Goal: Task Accomplishment & Management: Manage account settings

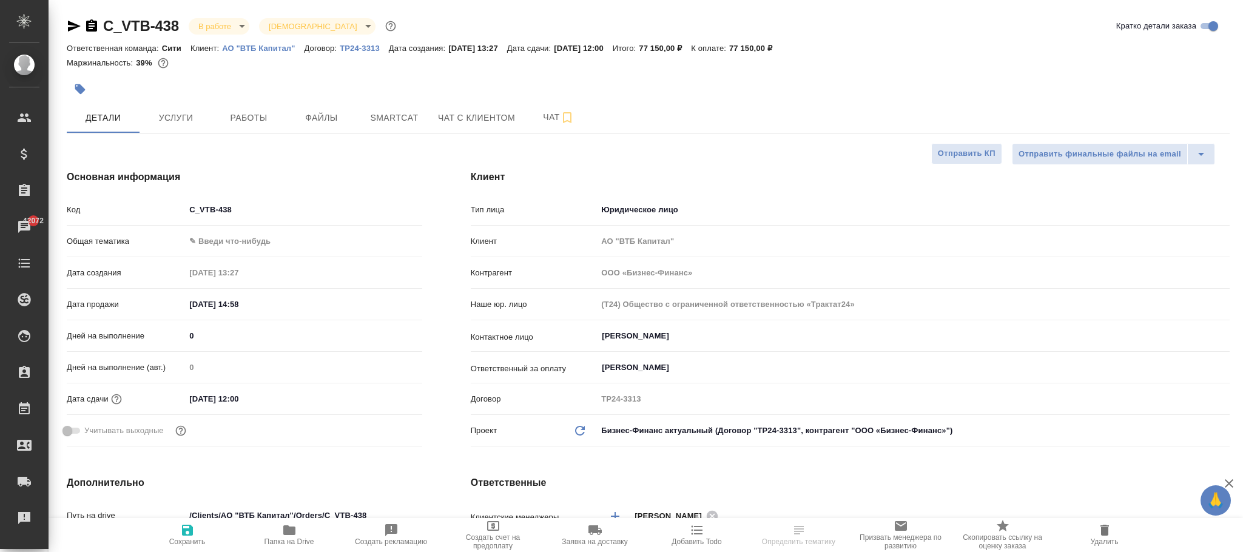
select select "RU"
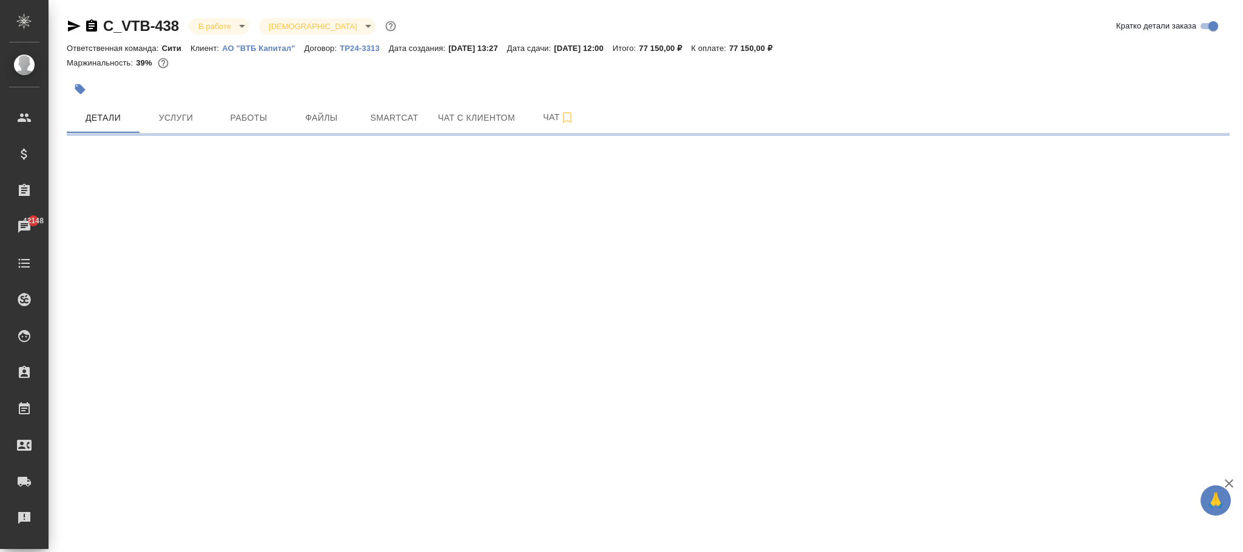
select select "RU"
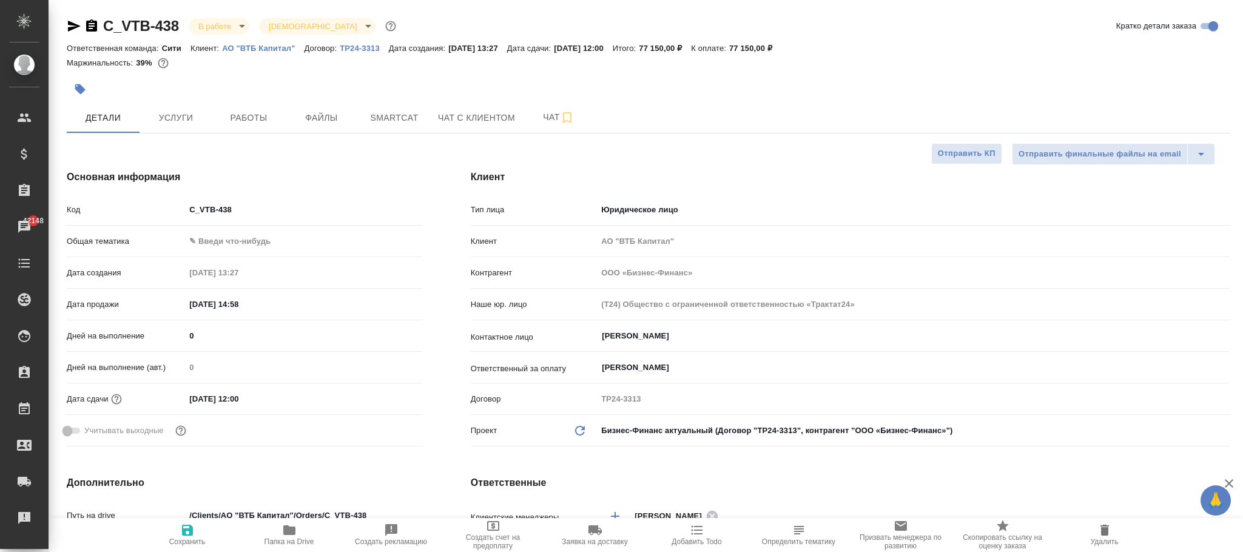
type textarea "x"
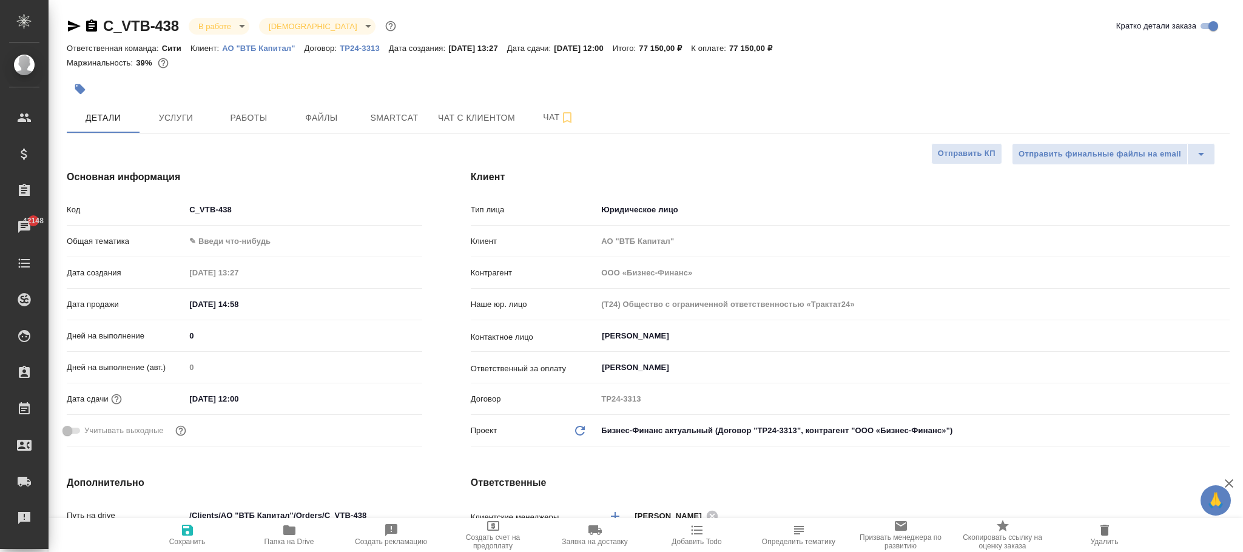
type textarea "x"
drag, startPoint x: 257, startPoint y: 213, endPoint x: 132, endPoint y: 215, distance: 125.0
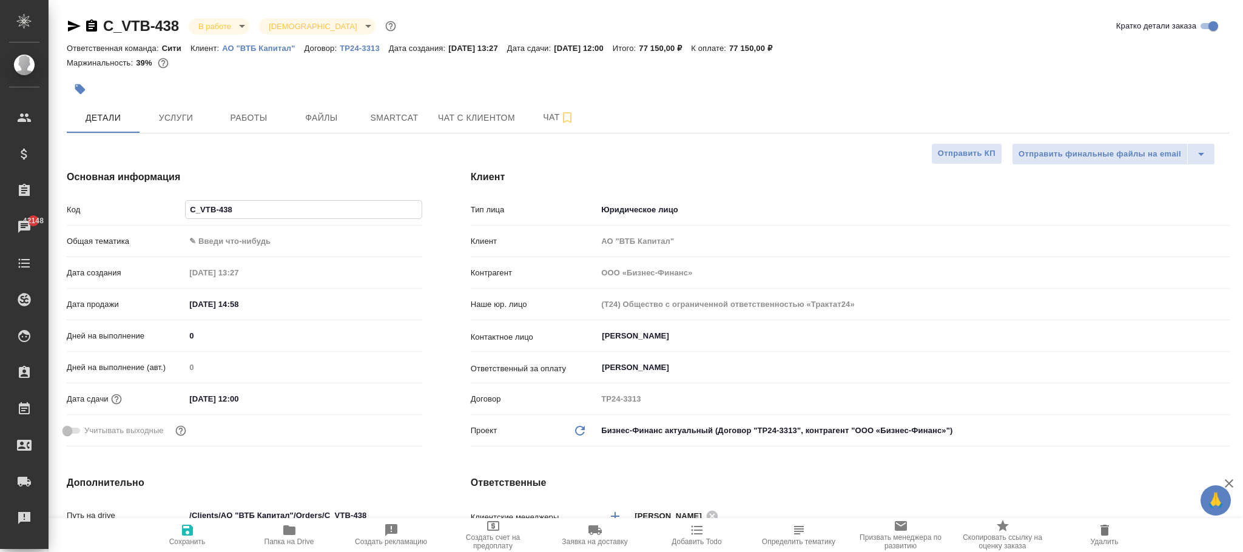
click at [132, 215] on div "Код C_VTB-438" at bounding box center [245, 209] width 356 height 21
type textarea "x"
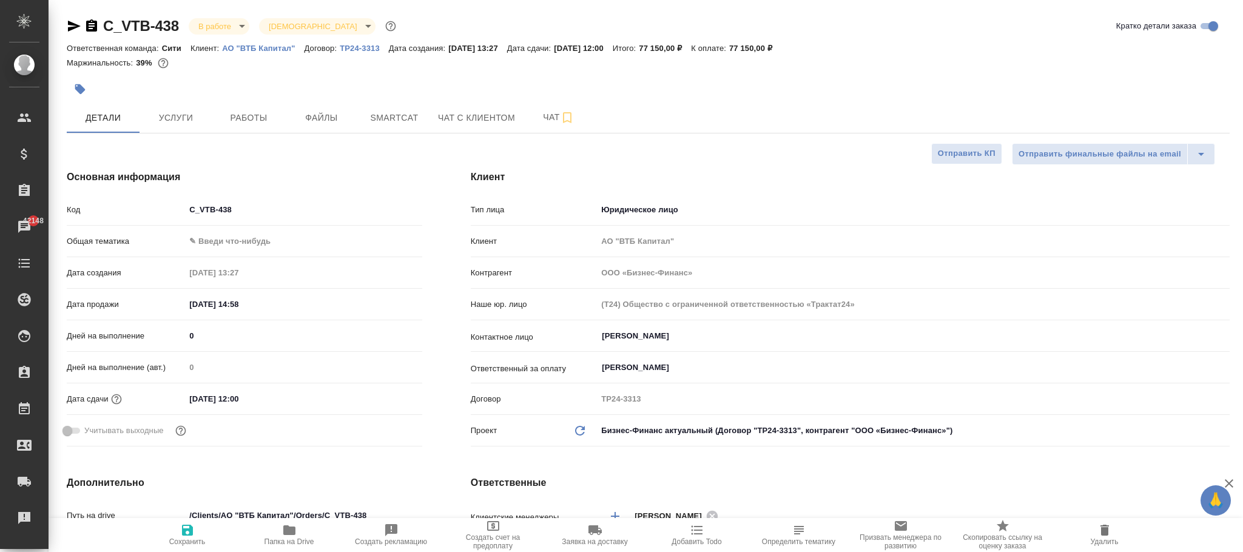
type textarea "x"
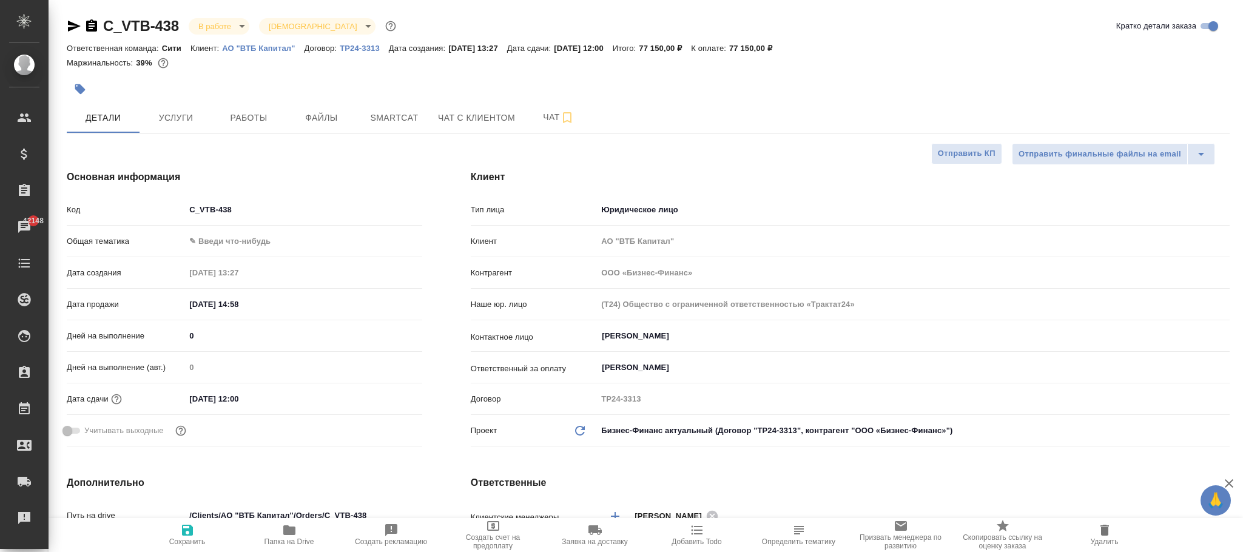
type textarea "x"
click at [575, 431] on icon "Обновить данные" at bounding box center [580, 431] width 15 height 15
type textarea "x"
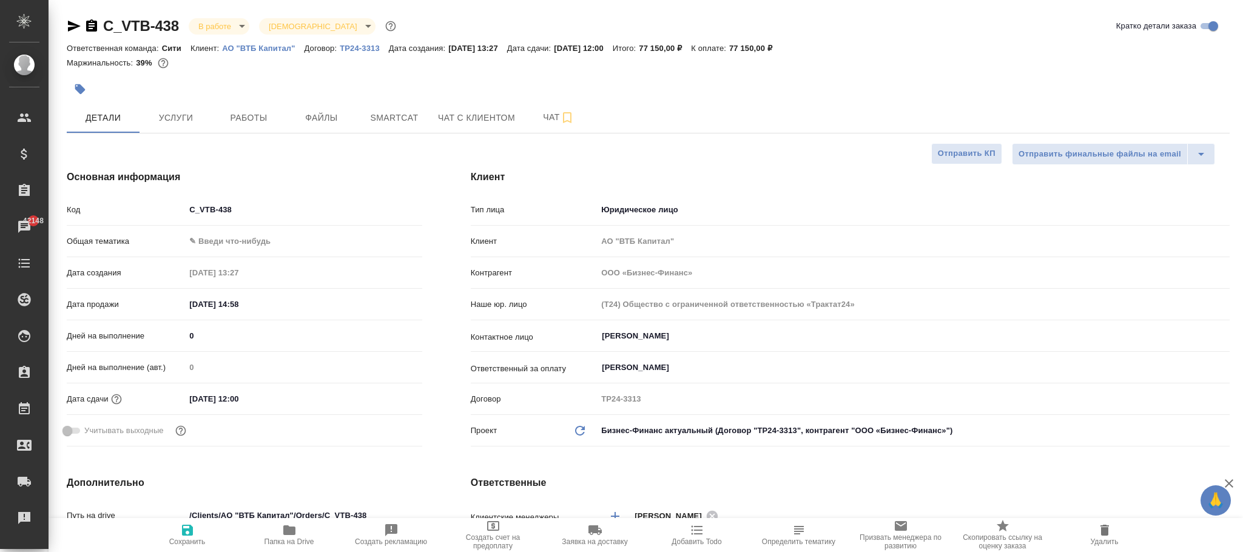
type textarea "x"
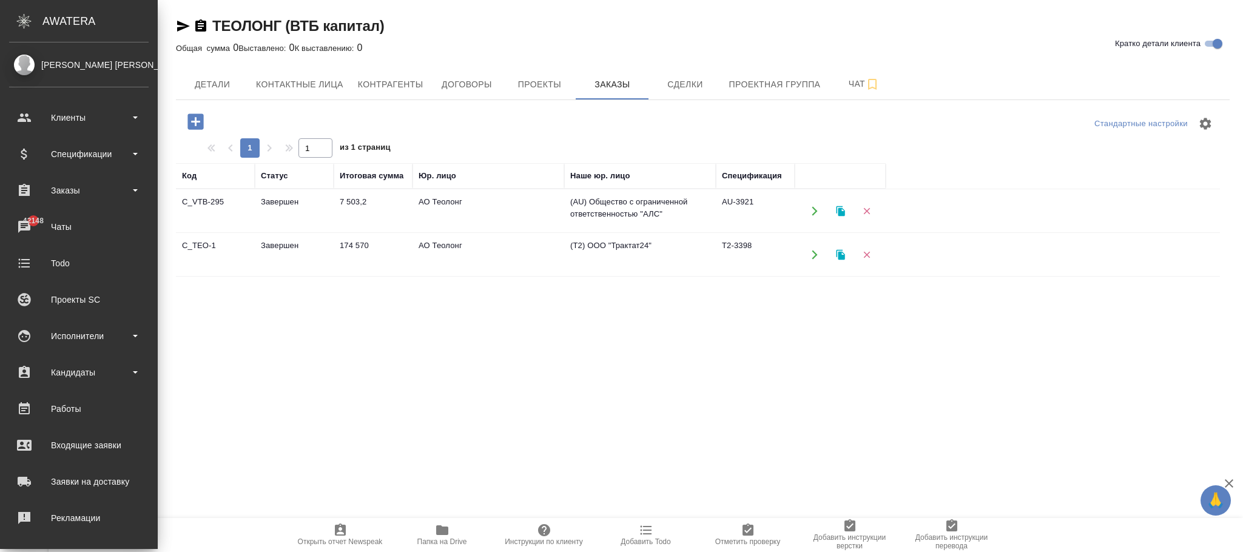
scroll to position [147, 0]
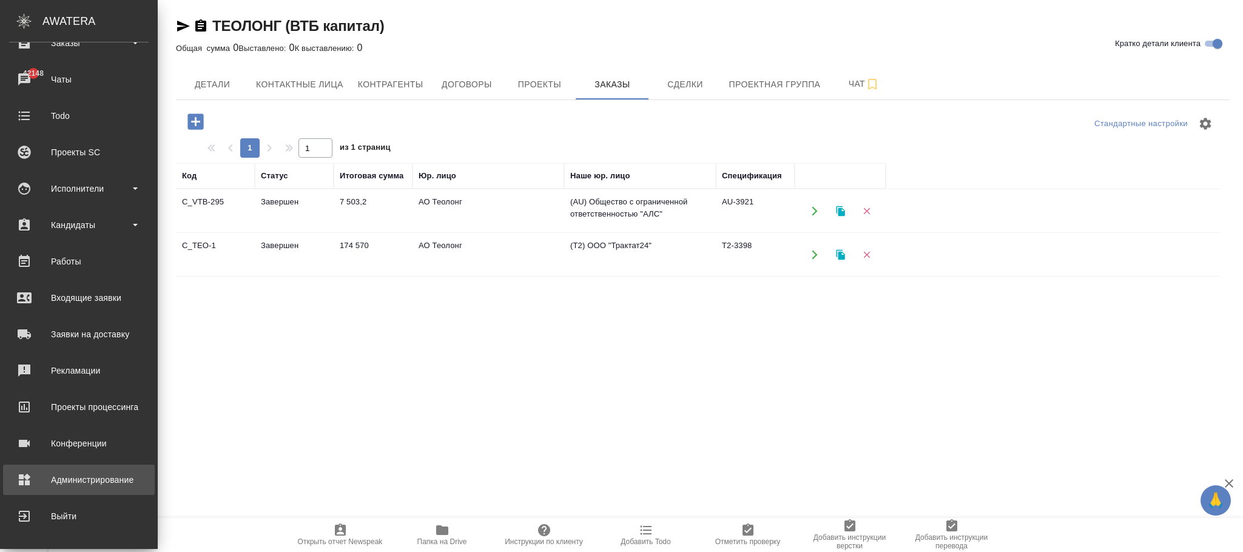
click at [95, 479] on div "Администрирование" at bounding box center [79, 480] width 140 height 18
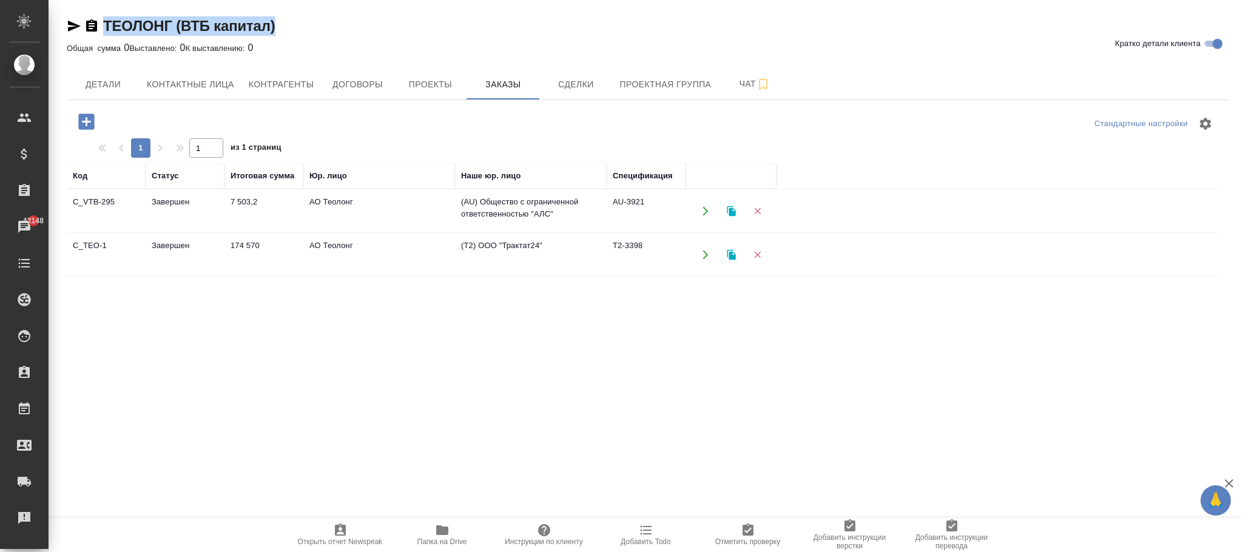
drag, startPoint x: 325, startPoint y: 24, endPoint x: 121, endPoint y: 21, distance: 203.9
click at [106, 22] on div "ТЕОЛОНГ (ВТБ капитал) Кратко детали клиента" at bounding box center [648, 25] width 1163 height 19
copy link "ТЕОЛОНГ (ВТБ капитал)"
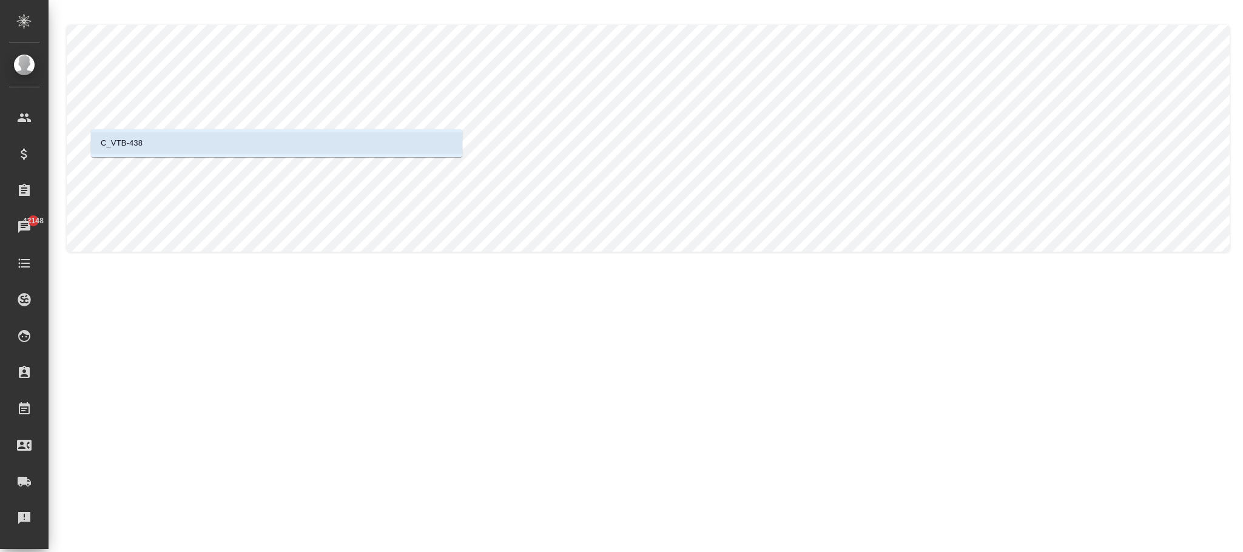
click at [181, 144] on li "C_VTB-438" at bounding box center [276, 143] width 371 height 22
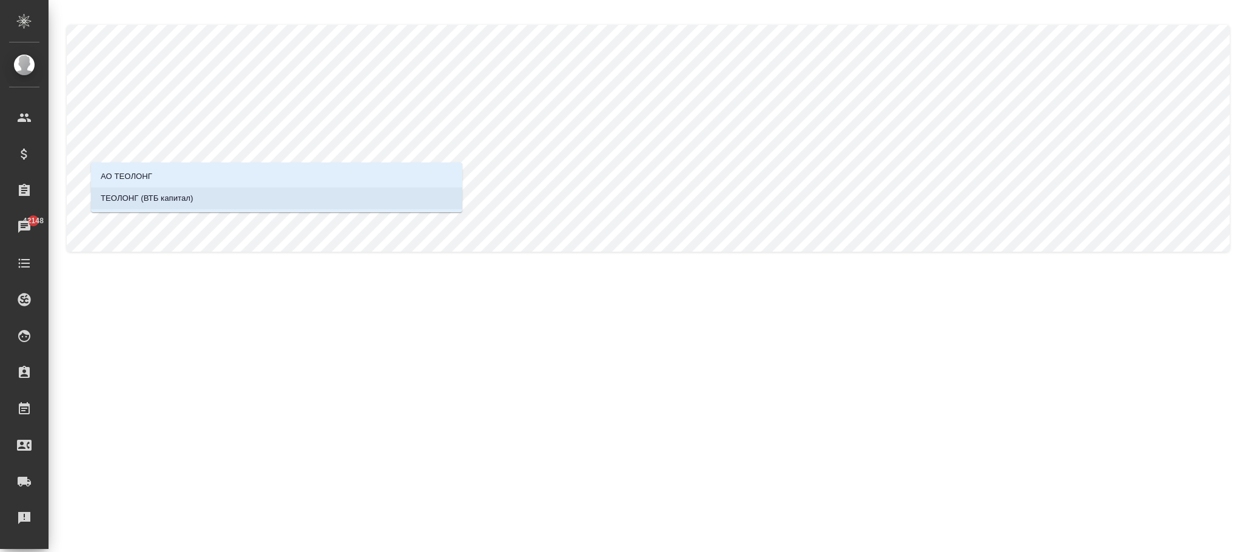
click at [228, 200] on li "ТЕОЛОНГ (ВТБ капитал)" at bounding box center [276, 198] width 371 height 22
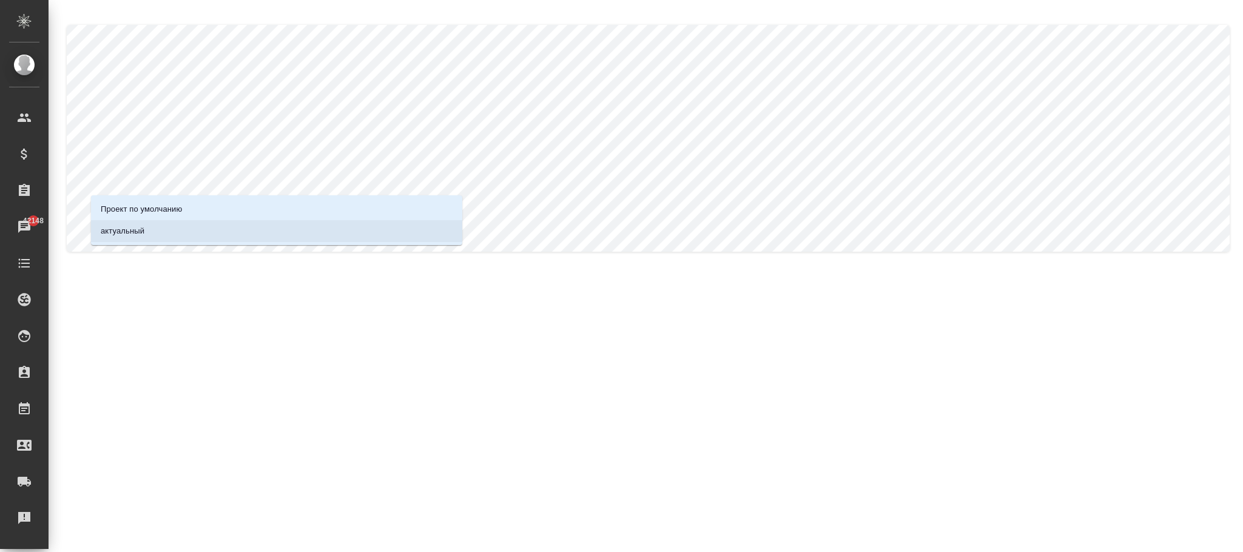
click at [190, 234] on li "актуальный" at bounding box center [276, 231] width 371 height 22
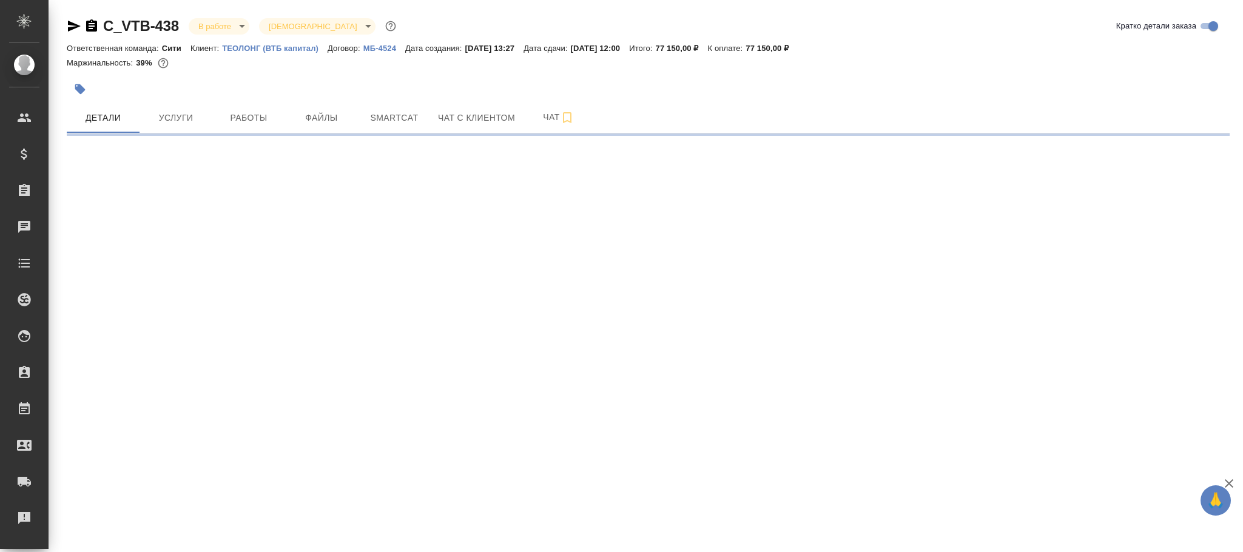
select select "RU"
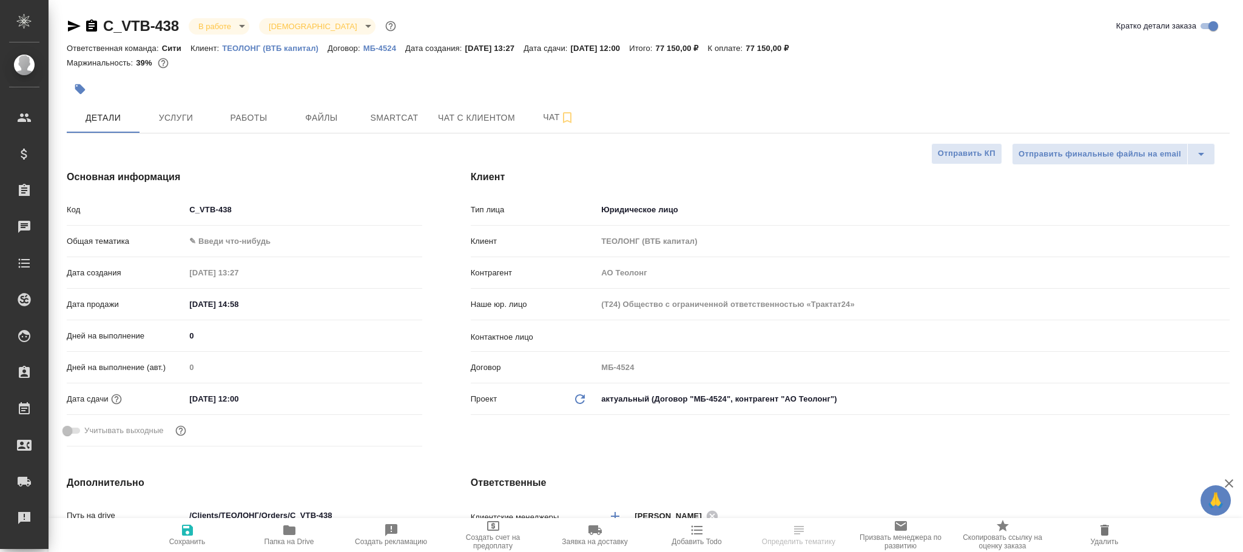
type textarea "x"
click at [581, 405] on icon "Обновить данные" at bounding box center [580, 399] width 15 height 15
type textarea "x"
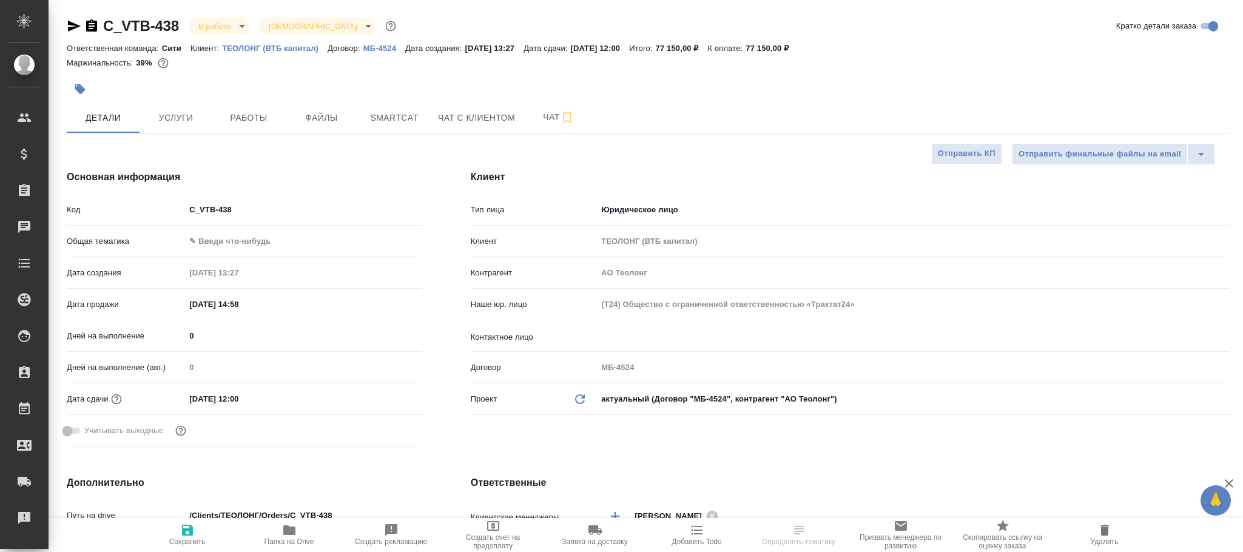
type textarea "x"
click at [581, 405] on icon "Обновить данные" at bounding box center [580, 399] width 15 height 15
type textarea "x"
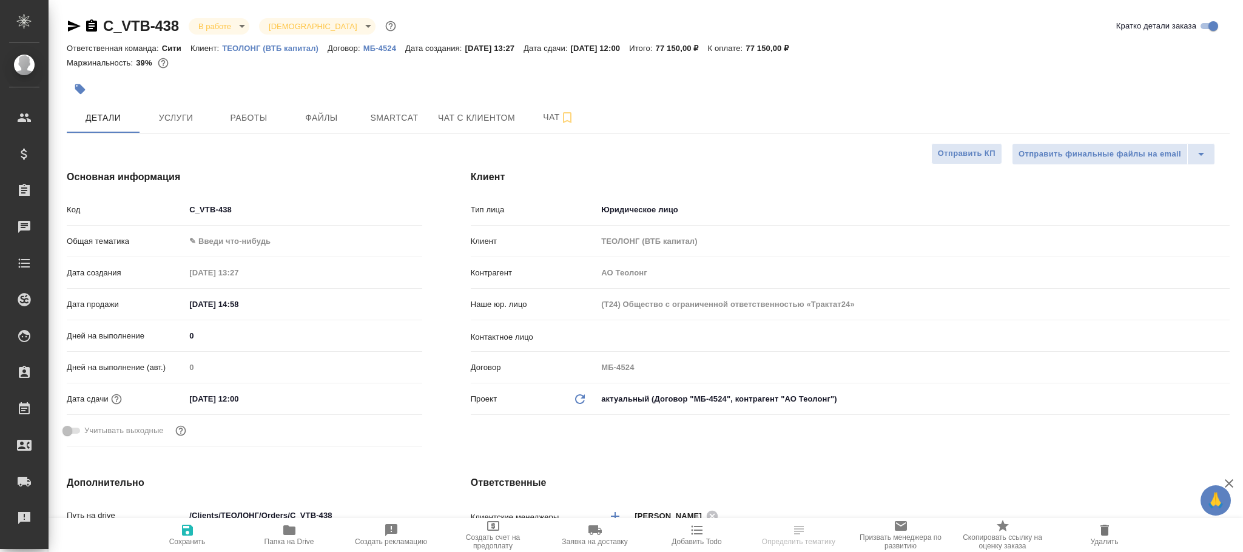
type textarea "x"
click at [579, 402] on icon "Обновить данные" at bounding box center [580, 399] width 15 height 15
type textarea "x"
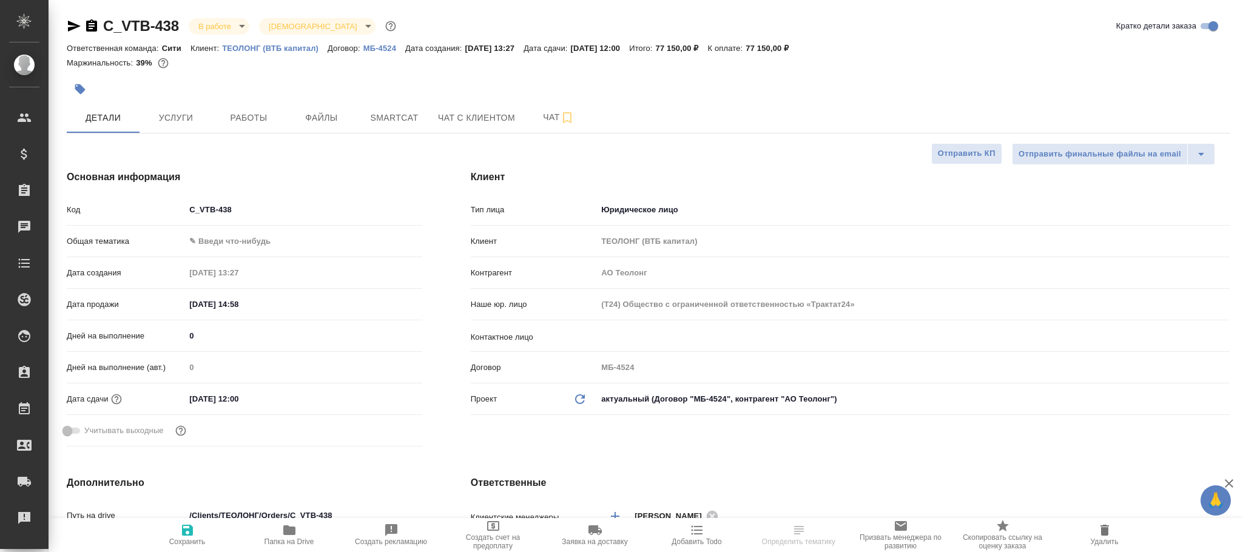
click at [579, 402] on icon "Обновить данные" at bounding box center [580, 399] width 15 height 15
type textarea "x"
type input "(МБ) ООО "Монблан""
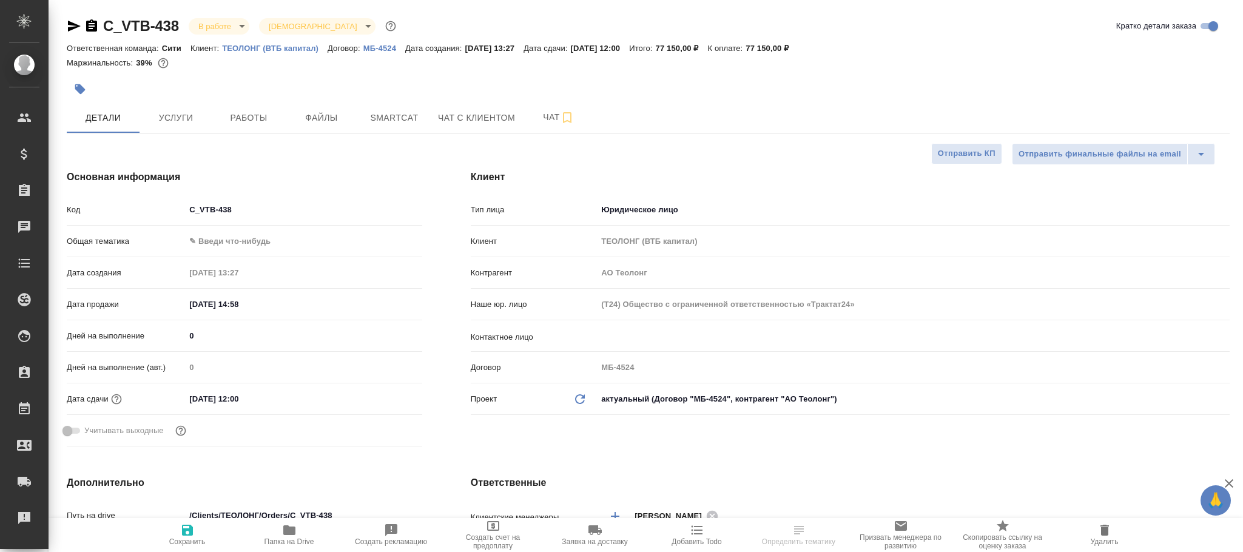
type textarea "x"
click at [581, 394] on icon "Обновить данные" at bounding box center [580, 399] width 15 height 15
type textarea "x"
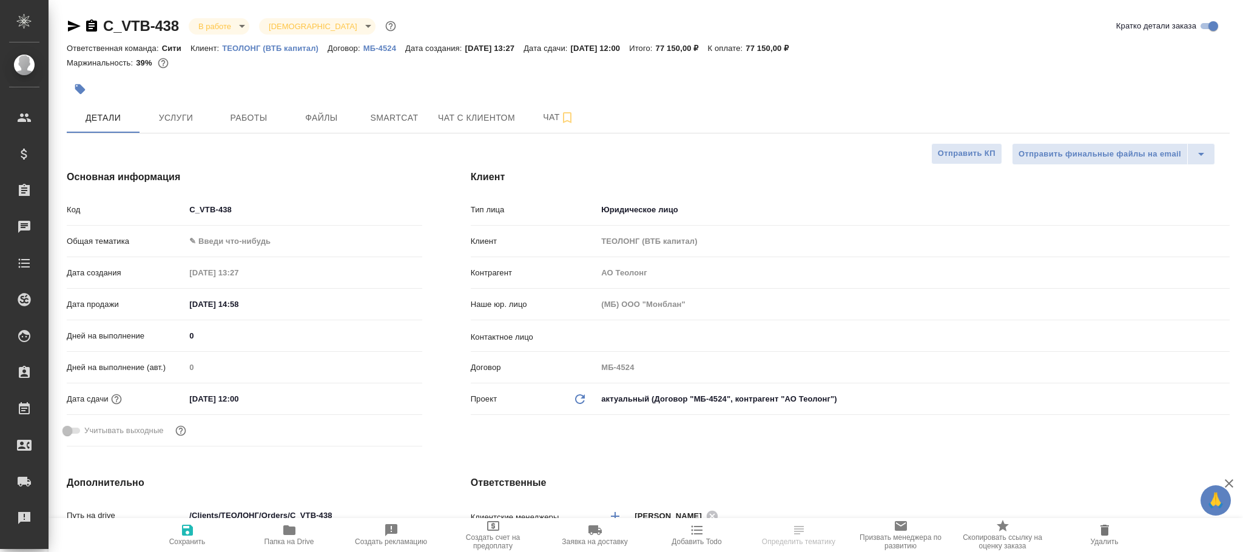
type textarea "x"
click at [581, 394] on icon "Обновить данные" at bounding box center [580, 399] width 15 height 15
type textarea "x"
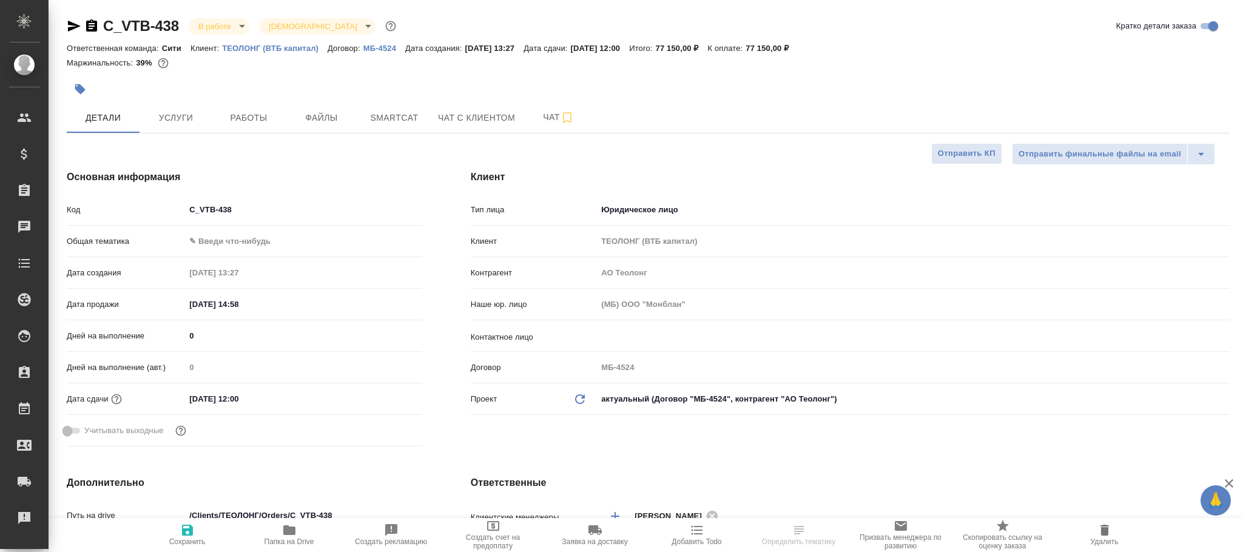
type textarea "x"
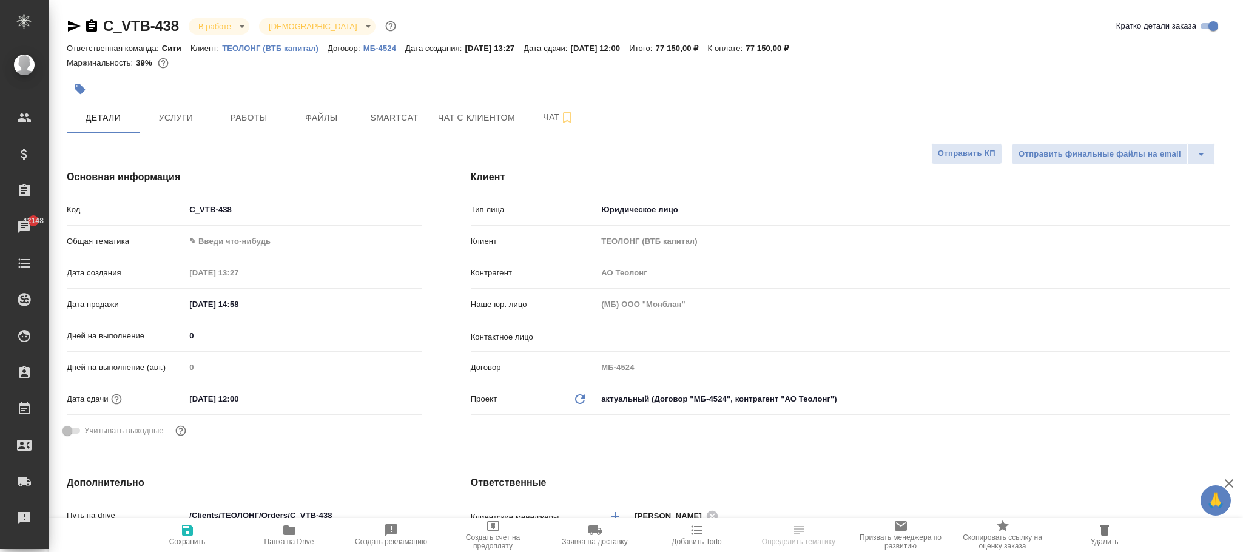
type textarea "x"
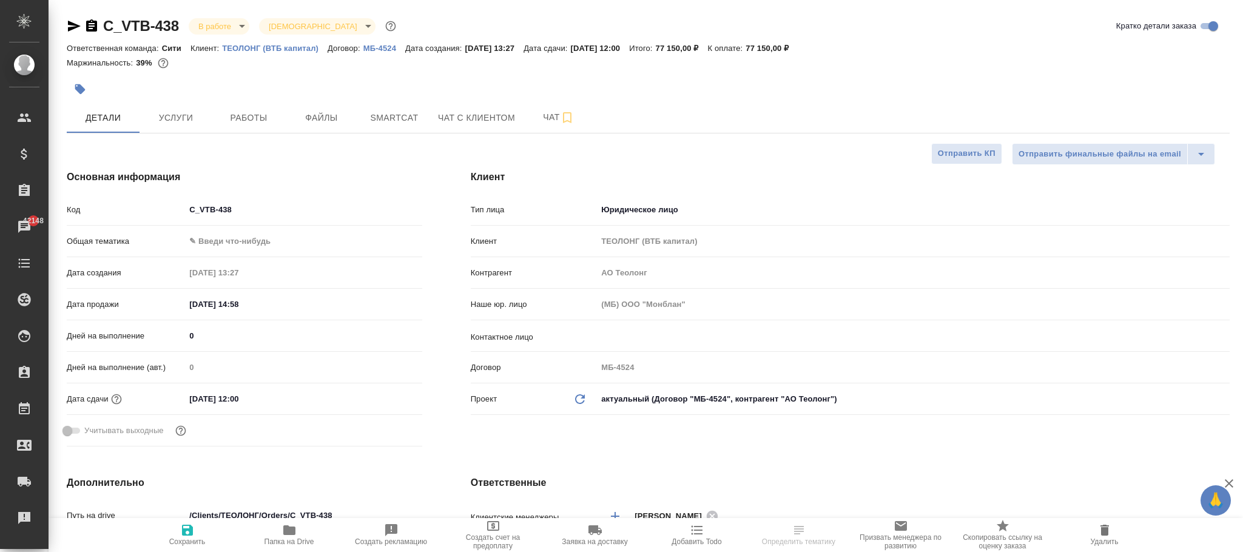
click at [197, 534] on span "Сохранить" at bounding box center [187, 534] width 87 height 23
type textarea "x"
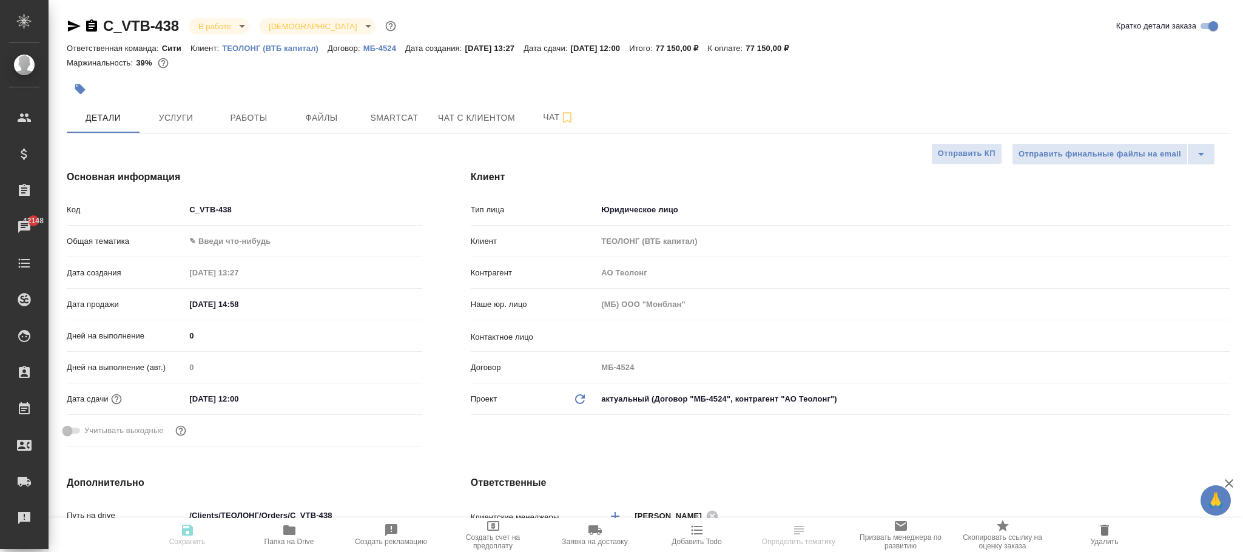
type textarea "x"
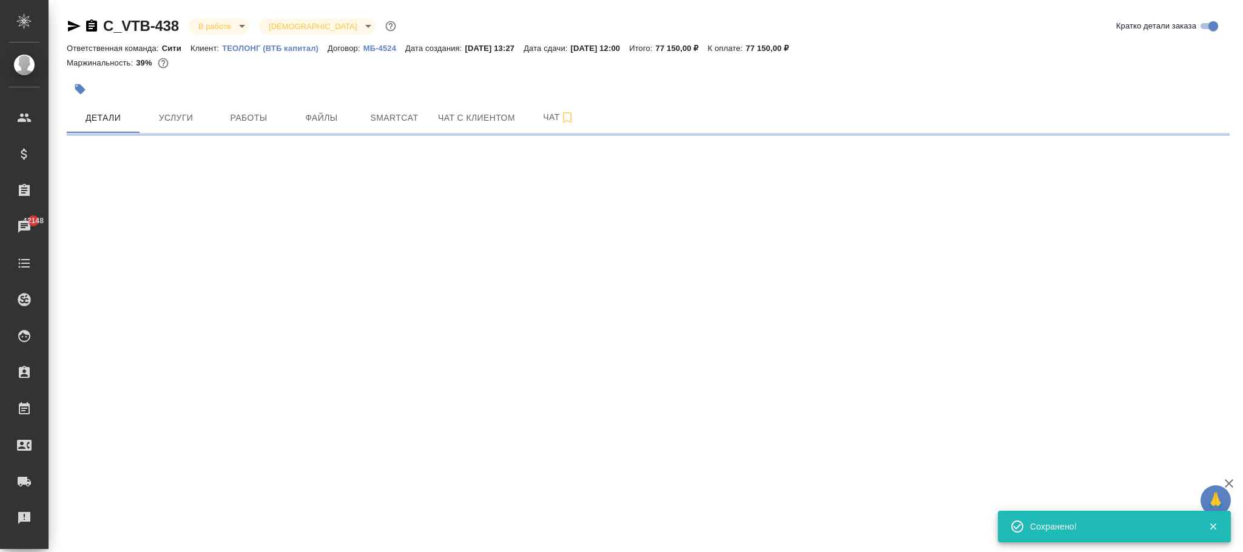
select select "RU"
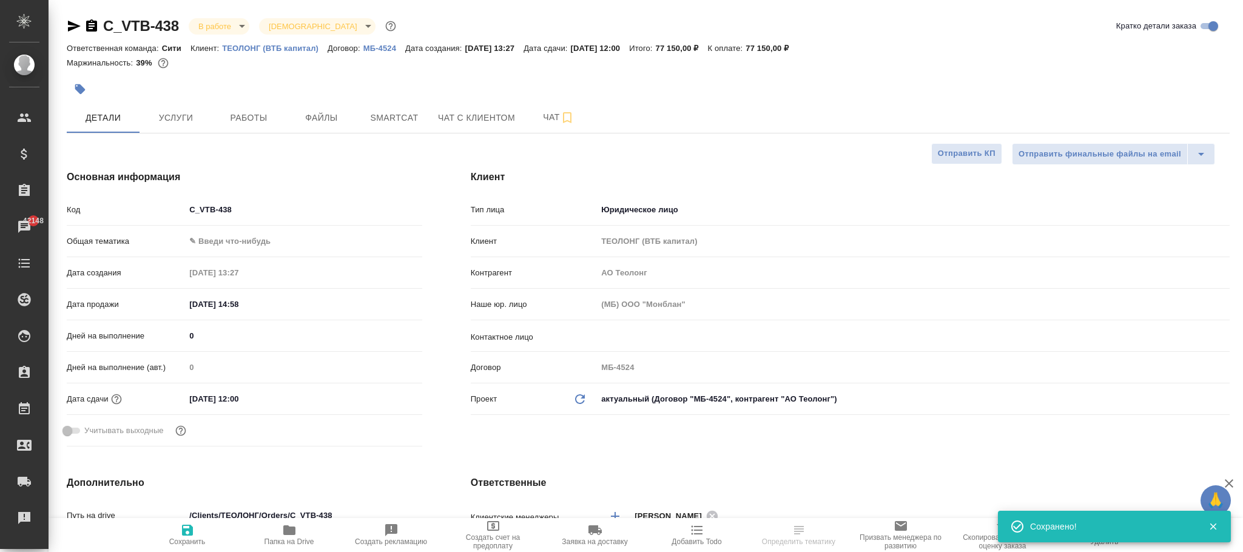
type textarea "x"
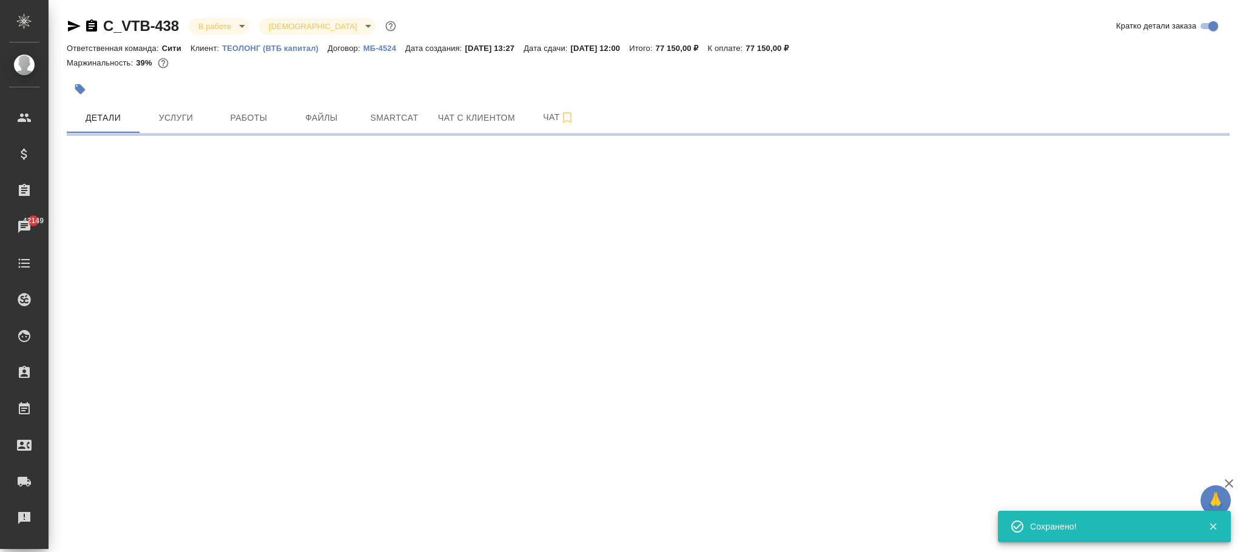
select select "RU"
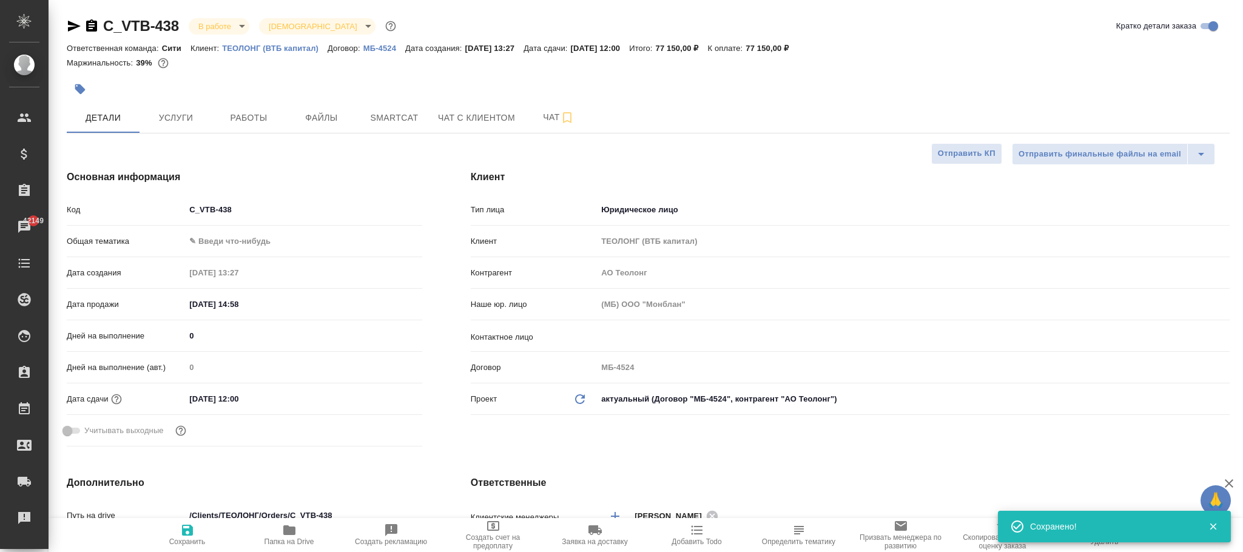
type textarea "x"
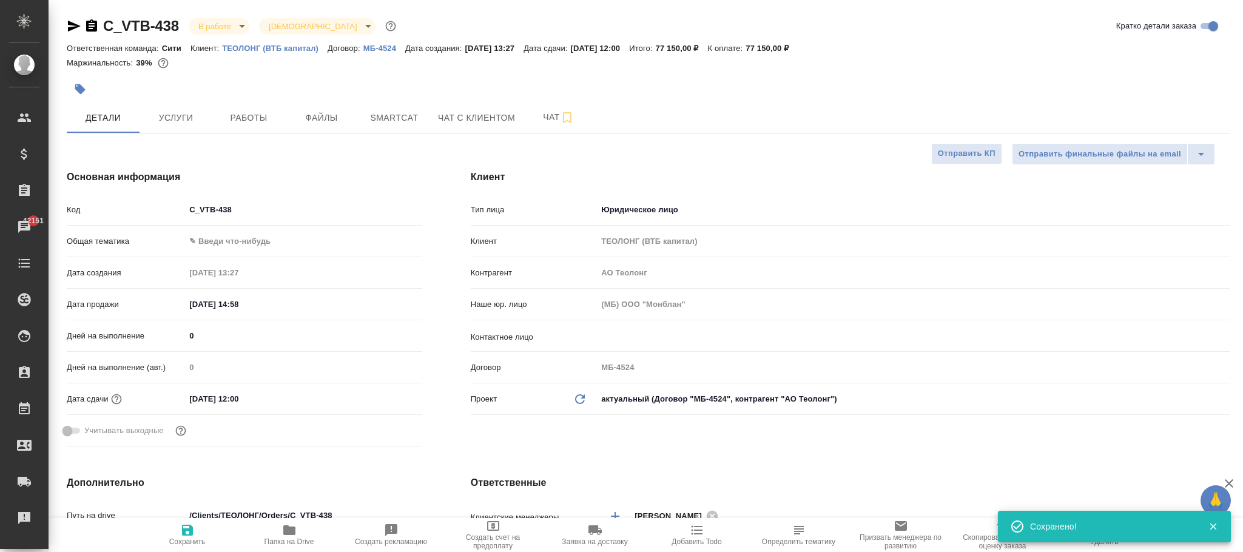
type textarea "x"
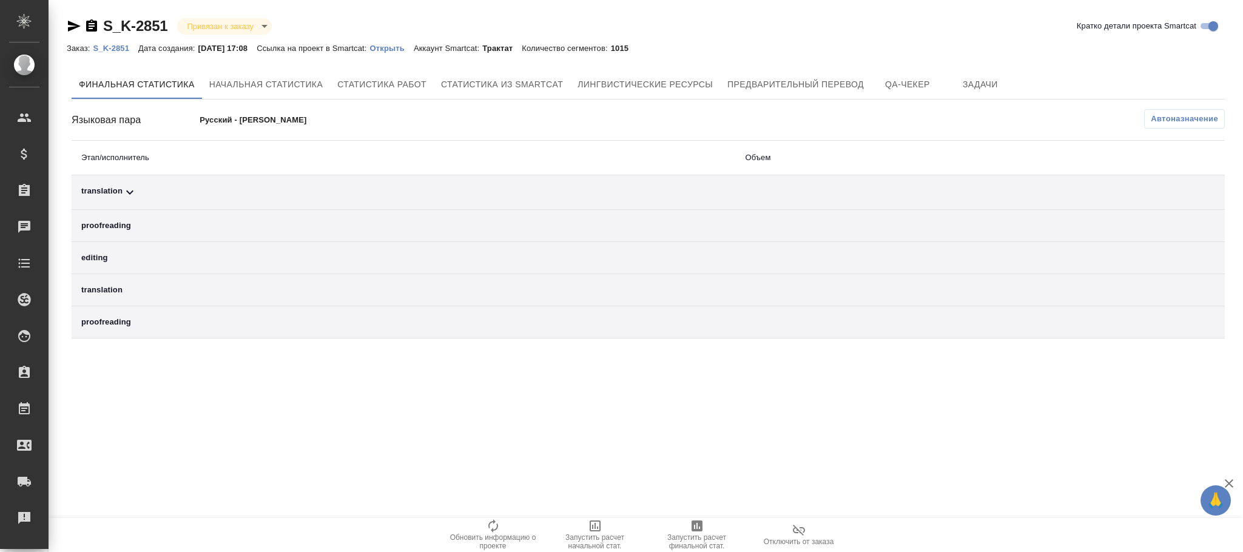
click at [1165, 117] on span "Автоназначение" at bounding box center [1184, 119] width 67 height 12
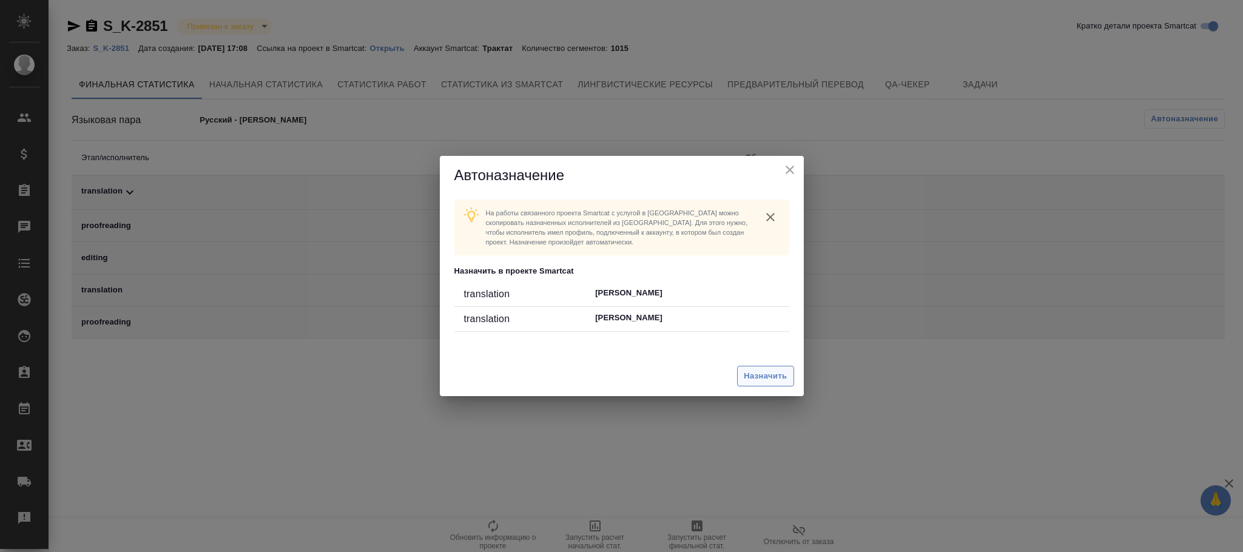
click at [754, 368] on button "Назначить" at bounding box center [765, 376] width 56 height 21
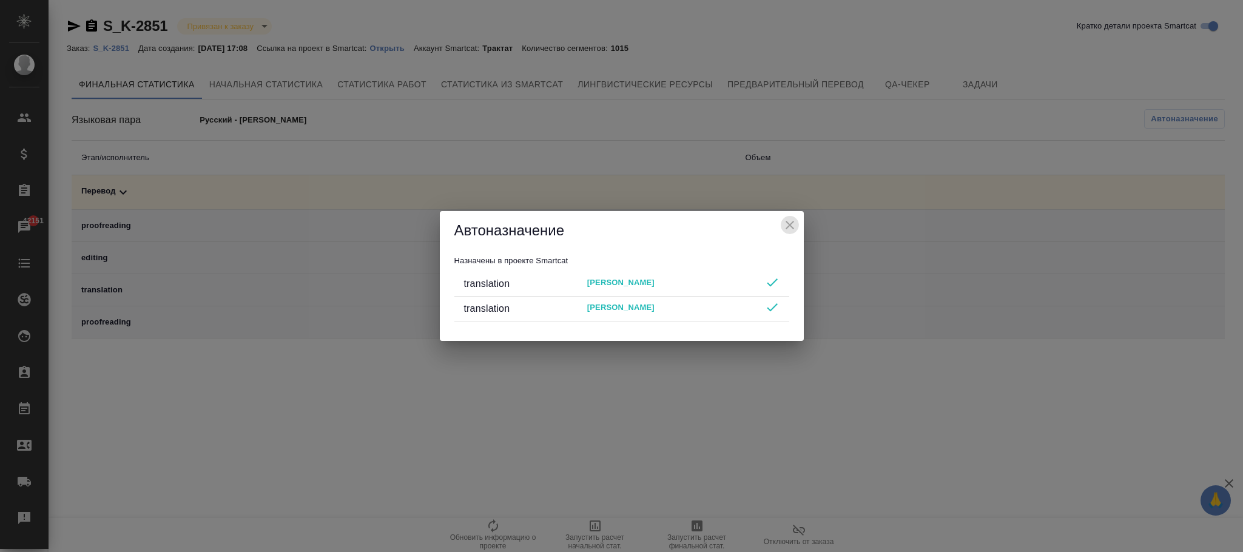
click at [792, 222] on icon "close" at bounding box center [790, 225] width 8 height 8
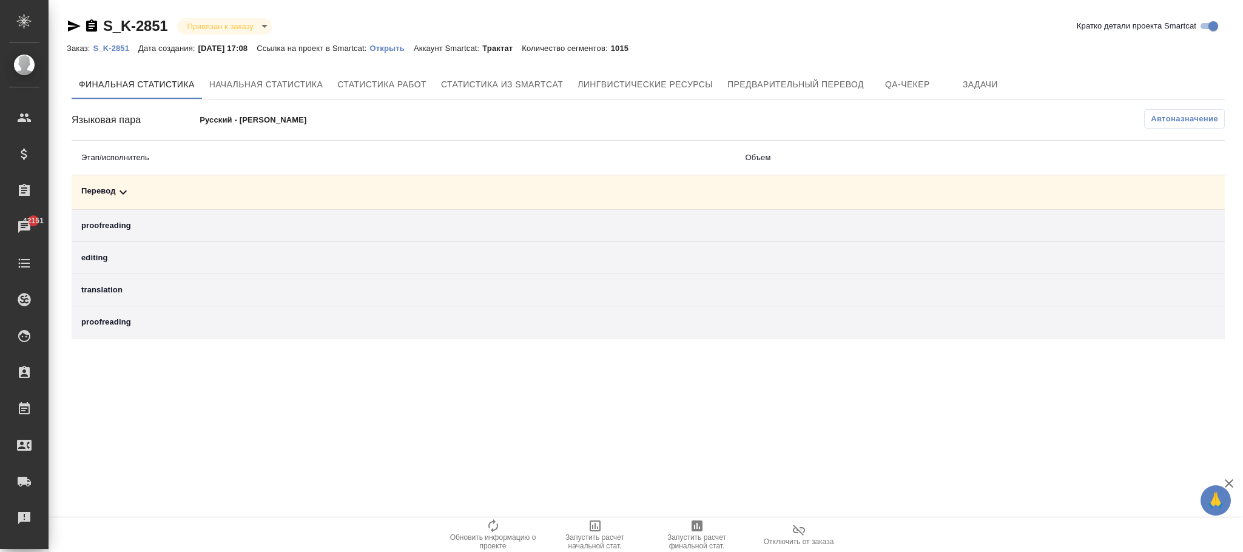
click at [113, 52] on p "S_K-2851" at bounding box center [116, 48] width 46 height 9
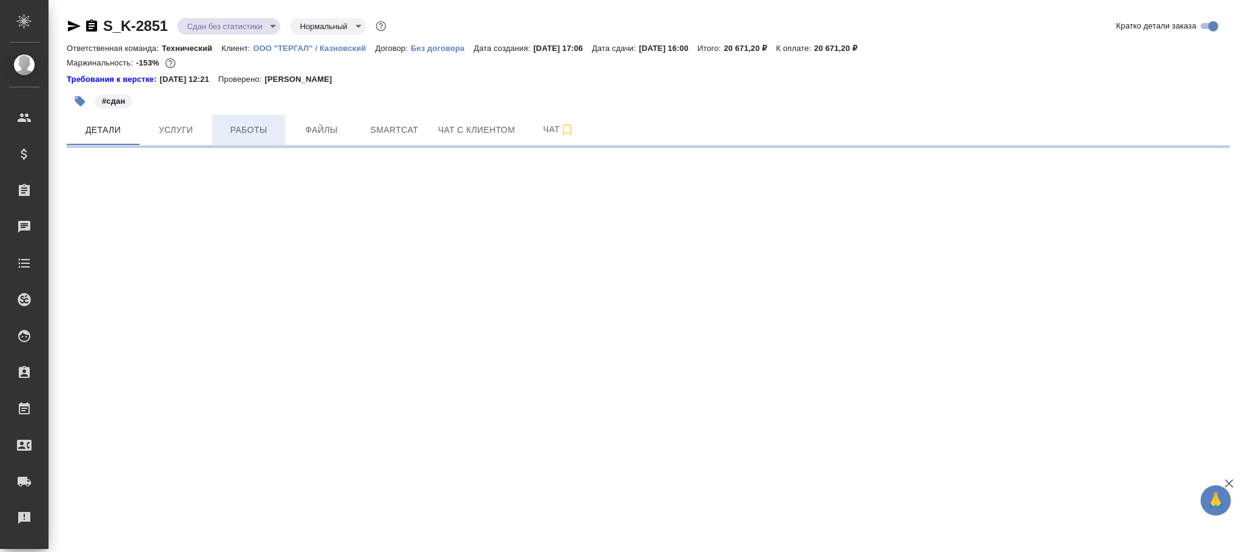
click at [240, 133] on span "Работы" at bounding box center [249, 130] width 58 height 15
select select "RU"
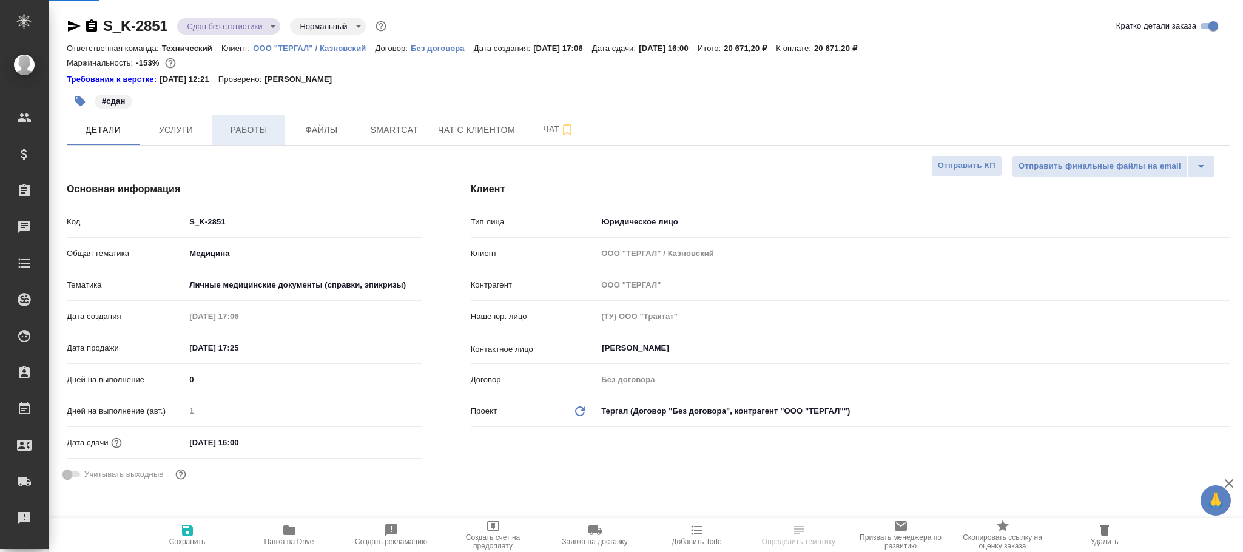
type textarea "x"
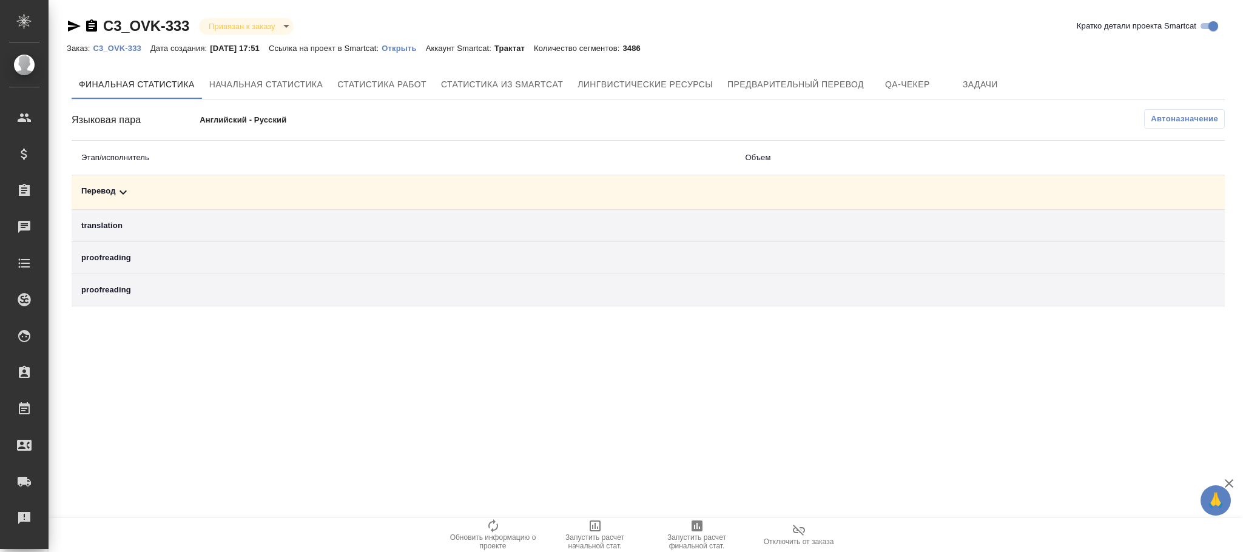
click at [124, 47] on p "C3_OVK-333" at bounding box center [121, 48] width 57 height 9
click at [1163, 118] on span "Автоназначение" at bounding box center [1184, 119] width 67 height 12
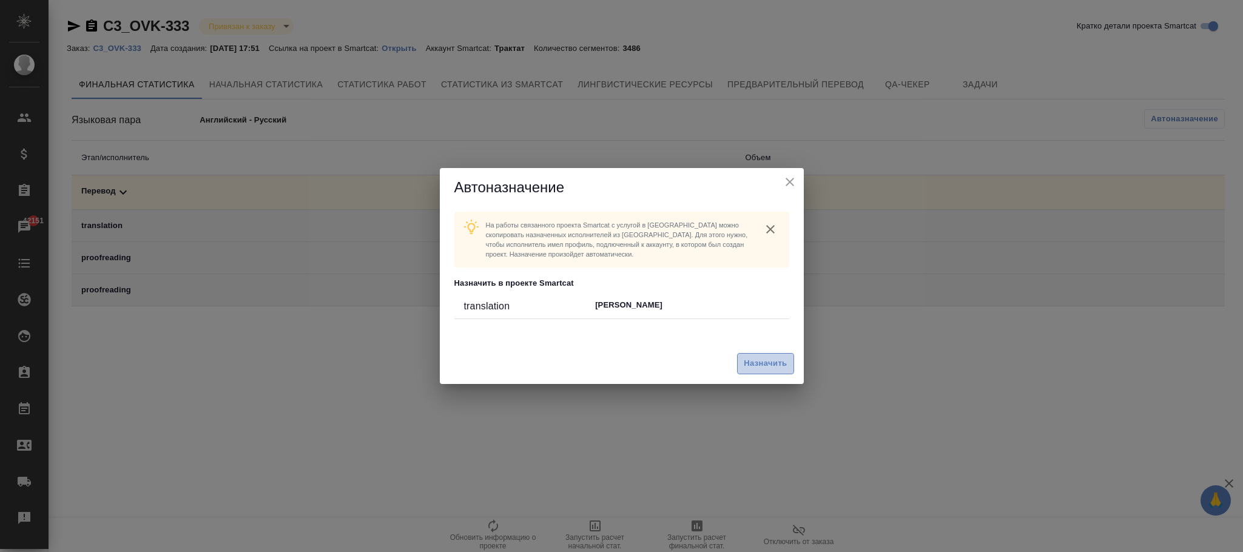
drag, startPoint x: 745, startPoint y: 363, endPoint x: 322, endPoint y: 109, distance: 492.6
click at [745, 364] on span "Назначить" at bounding box center [765, 364] width 43 height 14
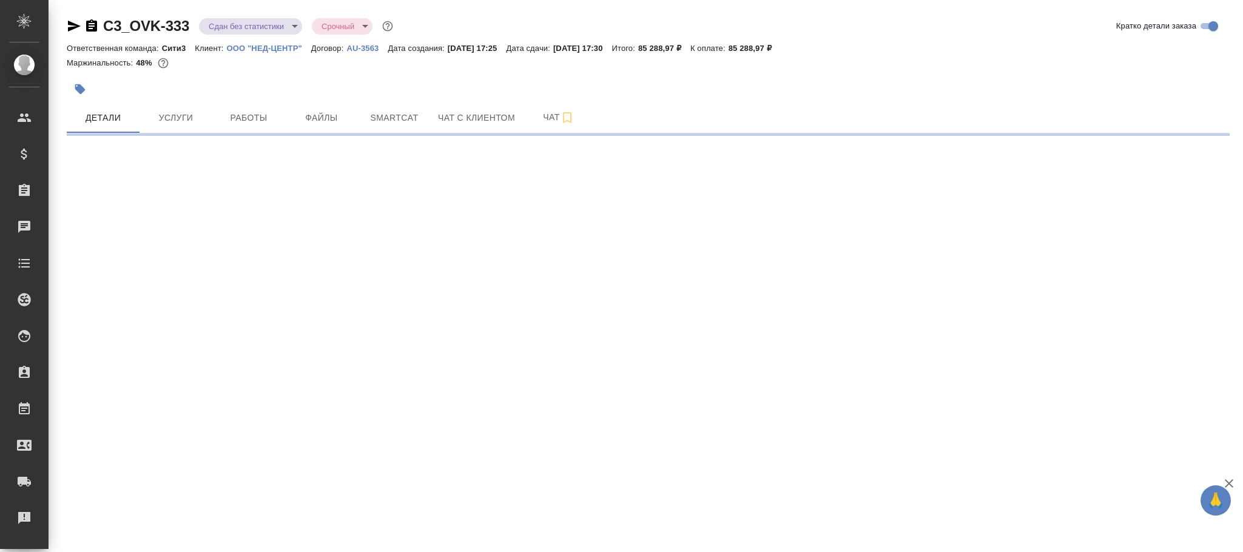
select select "RU"
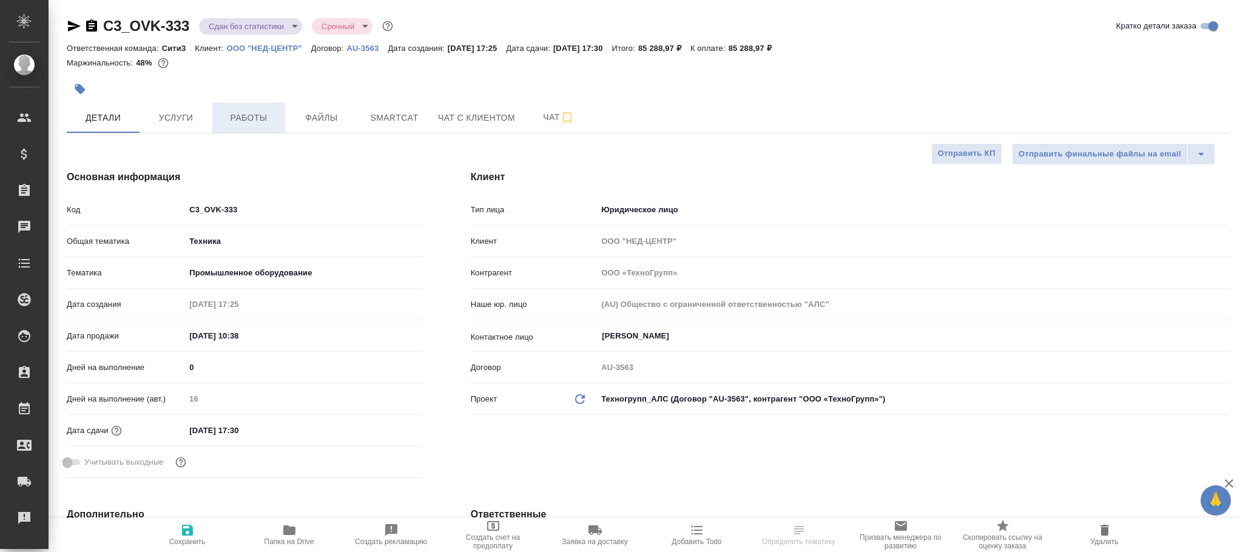
click at [268, 130] on button "Работы" at bounding box center [248, 118] width 73 height 30
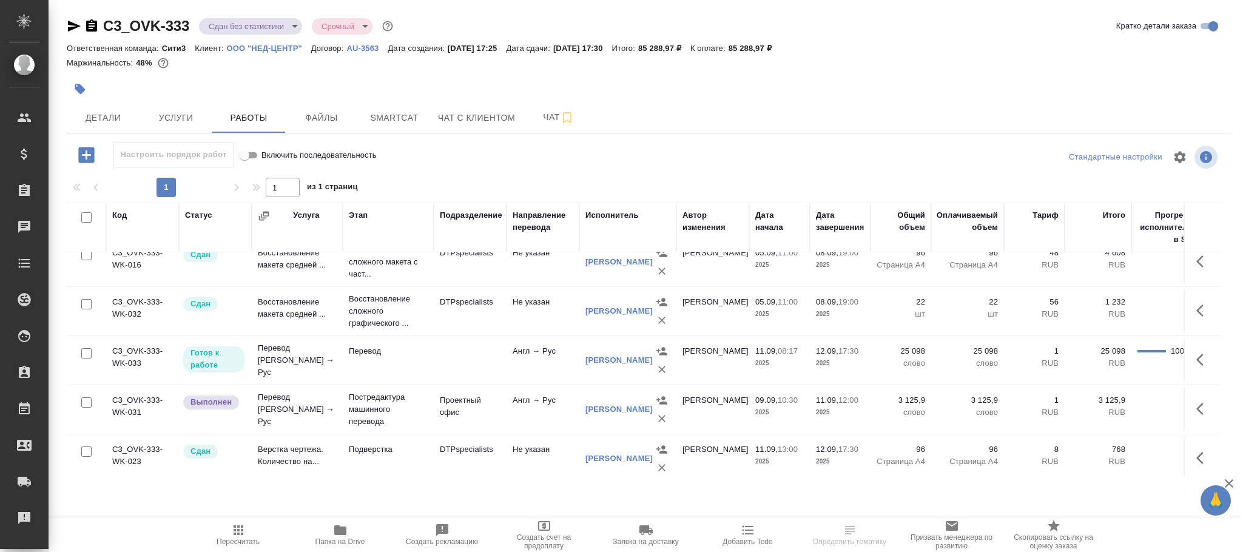
scroll to position [88, 0]
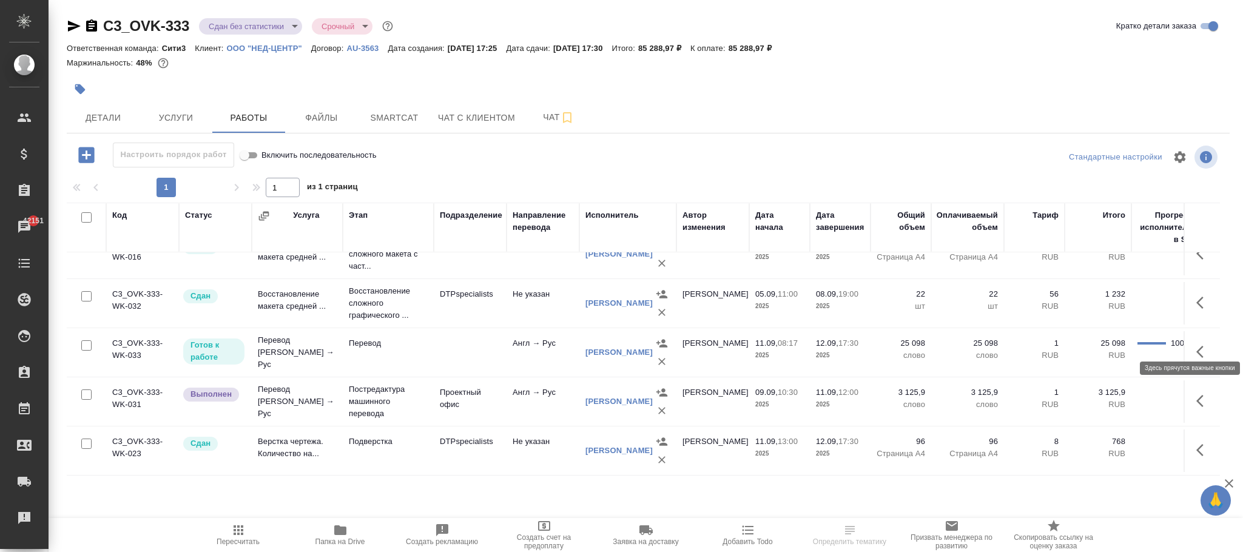
click at [1197, 345] on icon "button" at bounding box center [1204, 352] width 15 height 15
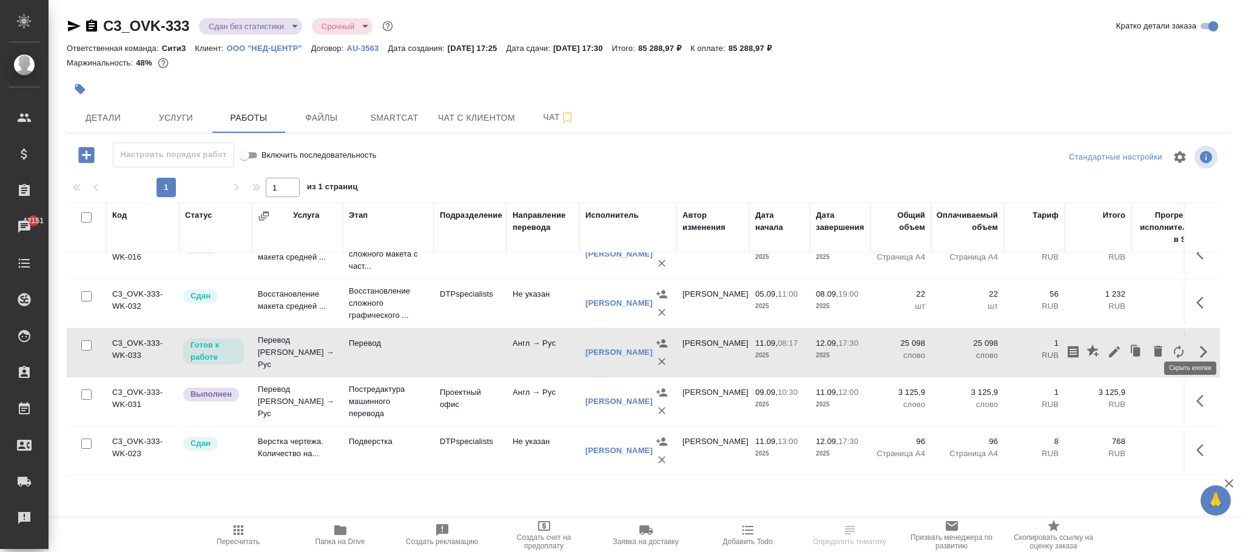
click at [901, 337] on p "25 098" at bounding box center [901, 343] width 49 height 12
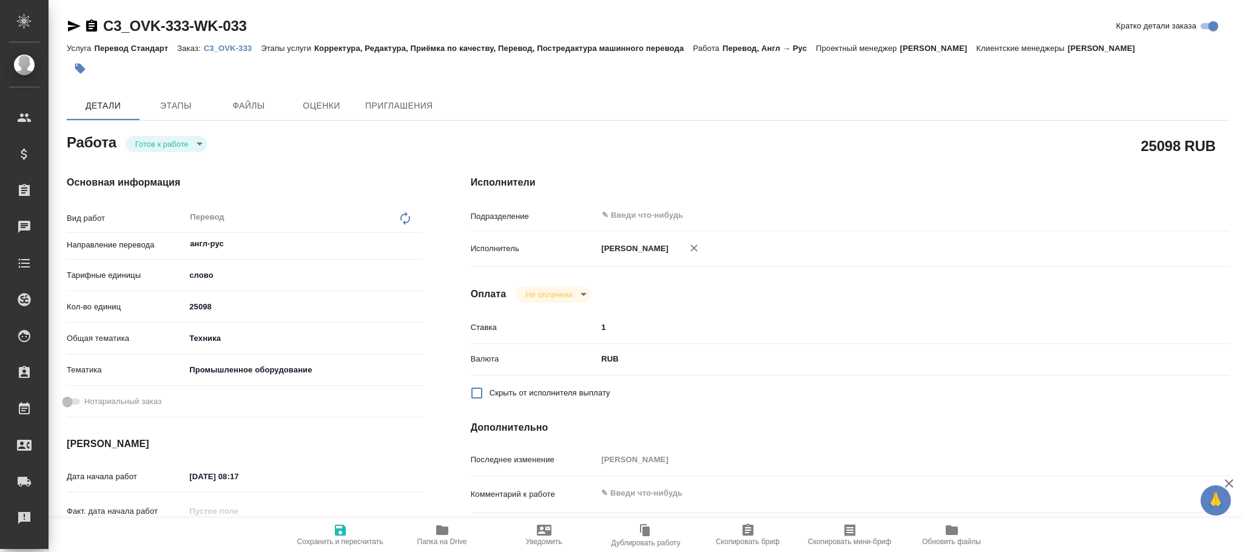
type textarea "x"
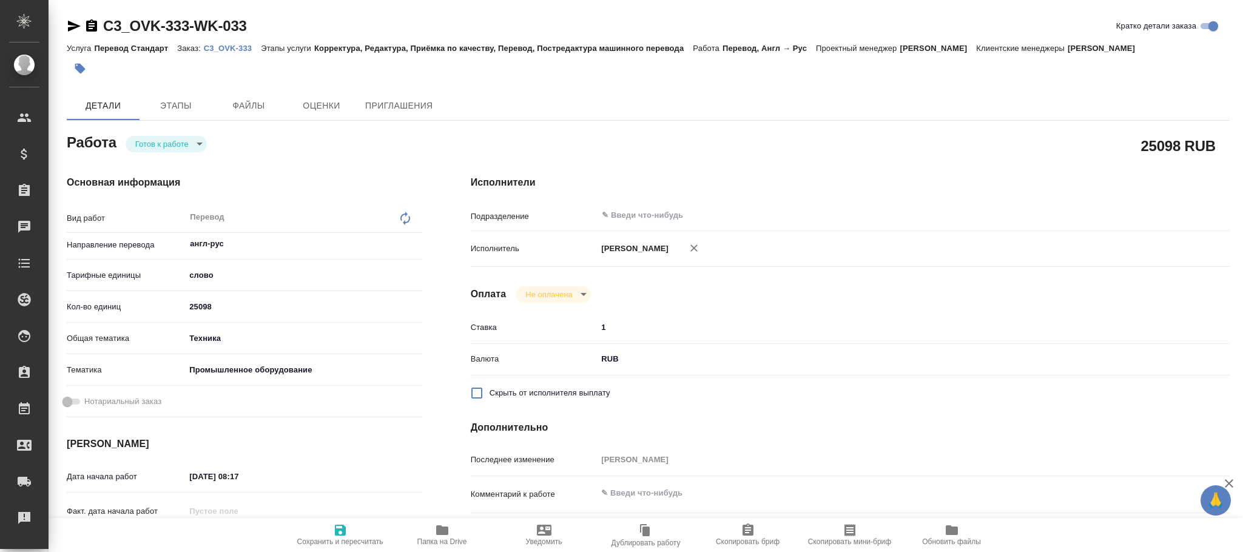
type textarea "x"
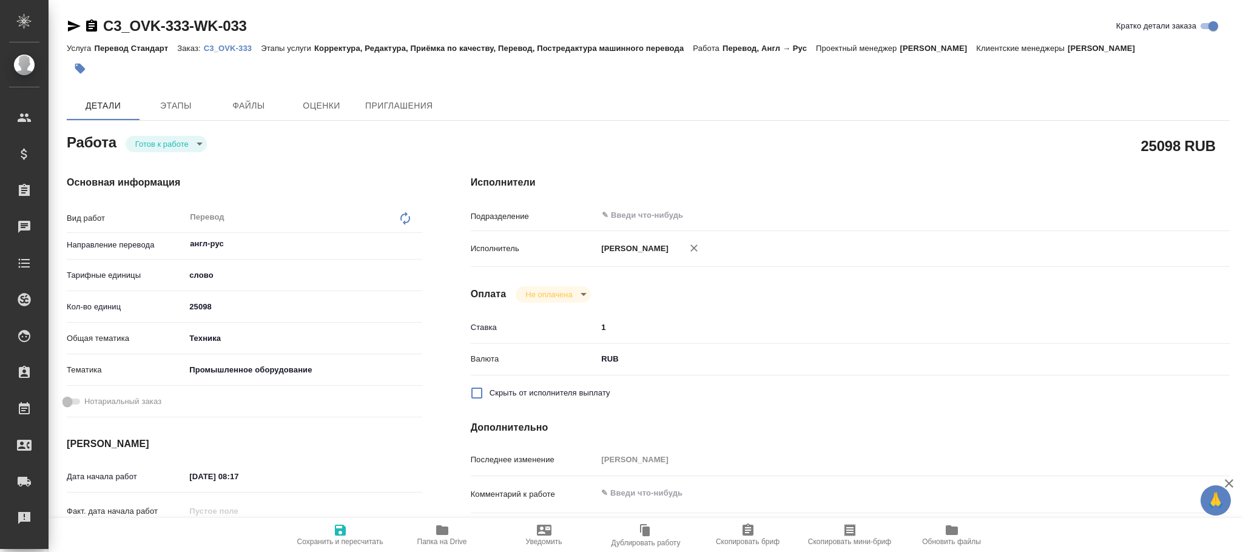
click at [399, 218] on icon at bounding box center [405, 218] width 15 height 15
type textarea "x"
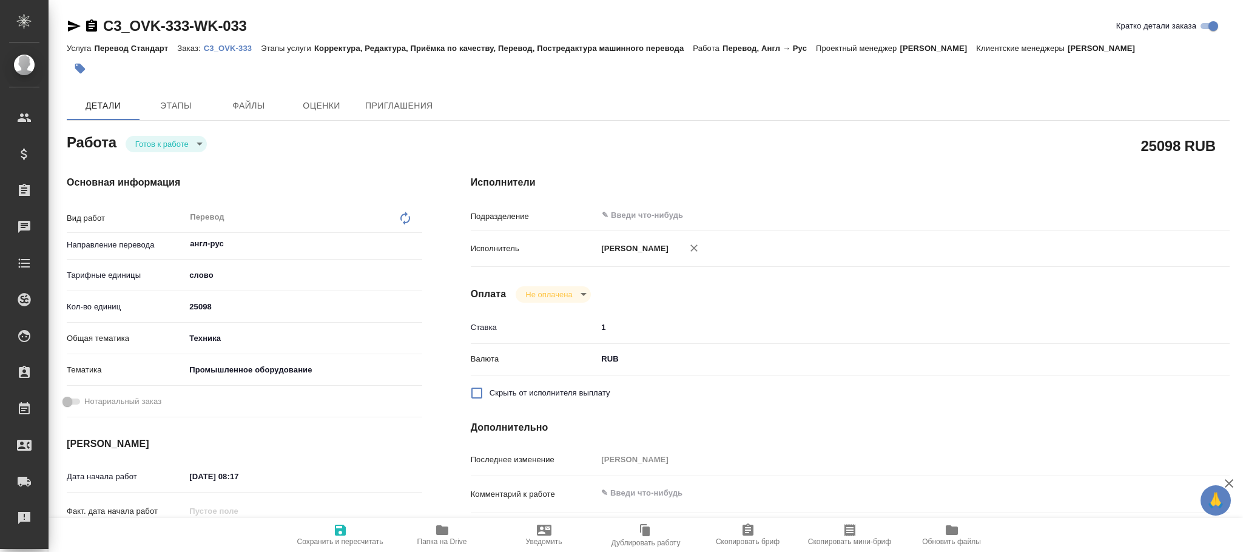
type textarea "x"
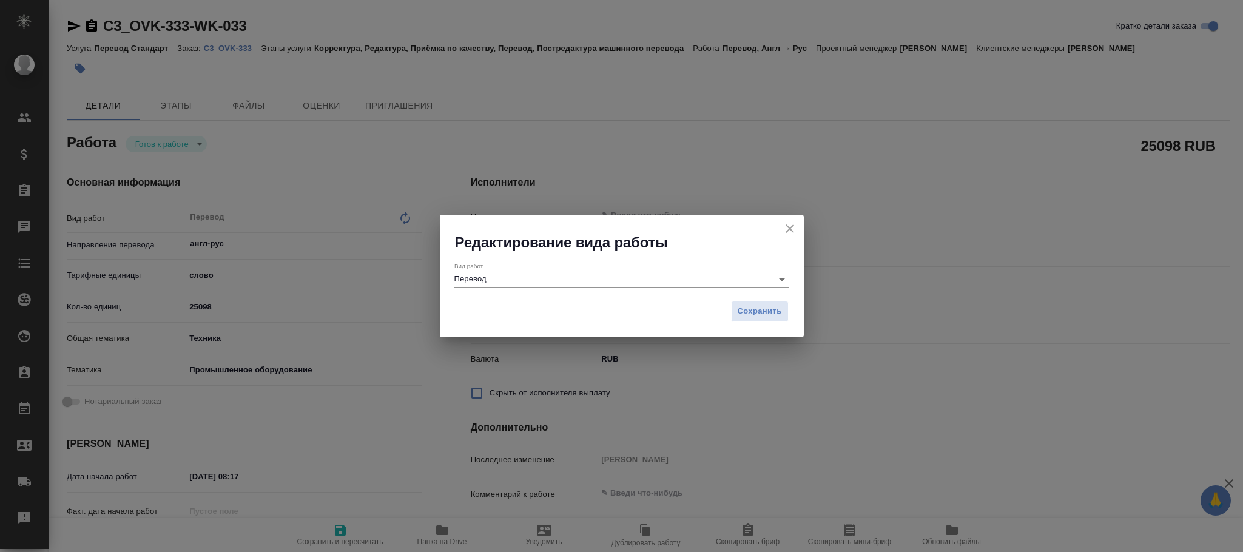
type textarea "x"
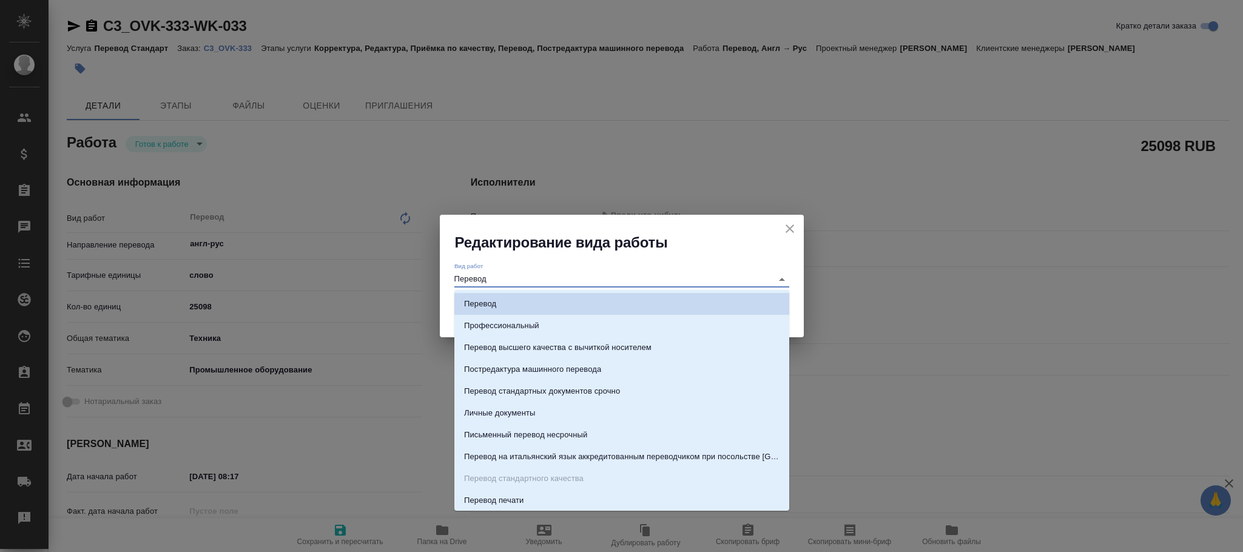
drag, startPoint x: 562, startPoint y: 286, endPoint x: 271, endPoint y: 275, distance: 291.5
click at [264, 279] on div "Редактирование вида работы Вид работ Перевод Сохранить" at bounding box center [621, 276] width 1243 height 552
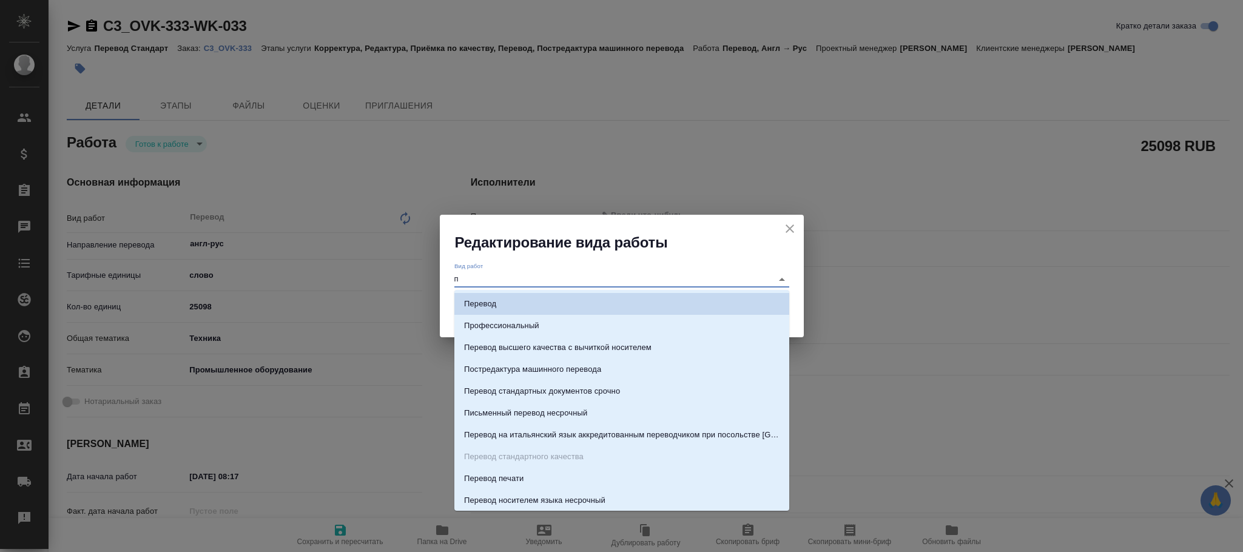
type input "п"
type textarea "x"
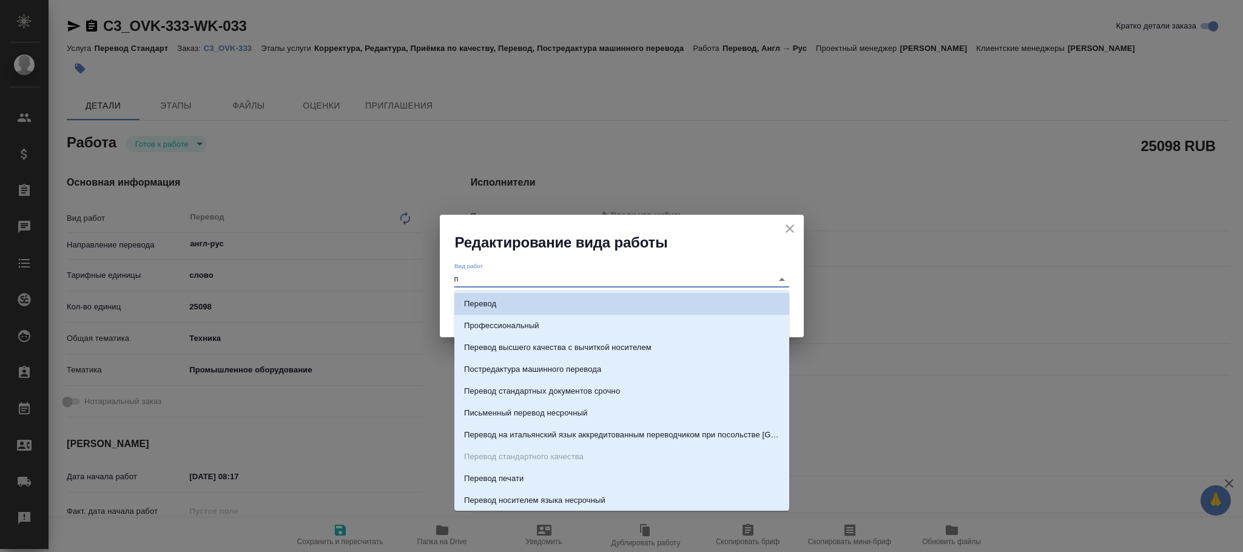
type textarea "x"
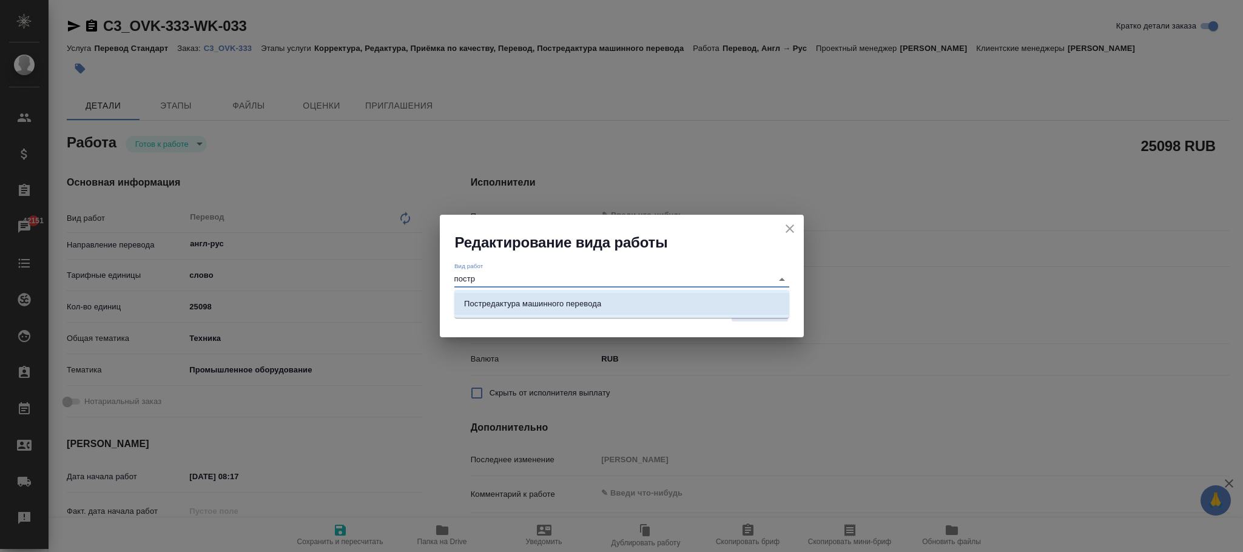
click at [550, 309] on p "Постредактура машинного перевода" at bounding box center [532, 304] width 137 height 12
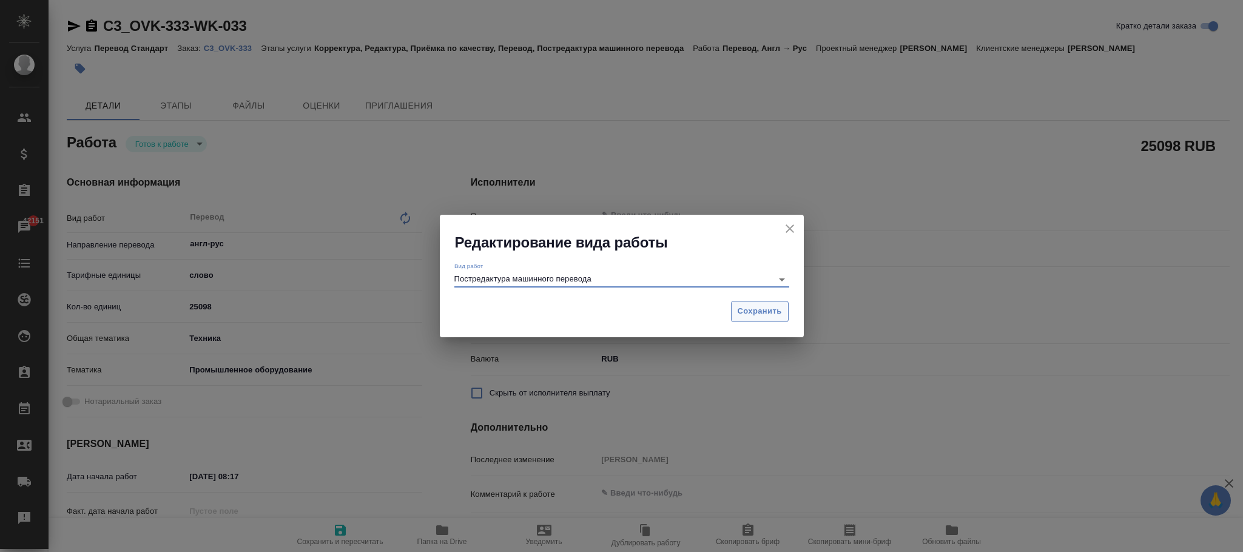
type input "Постредактура машинного перевода"
drag, startPoint x: 766, startPoint y: 304, endPoint x: 760, endPoint y: 306, distance: 6.9
click at [765, 305] on span "Сохранить" at bounding box center [760, 312] width 44 height 14
type textarea "x"
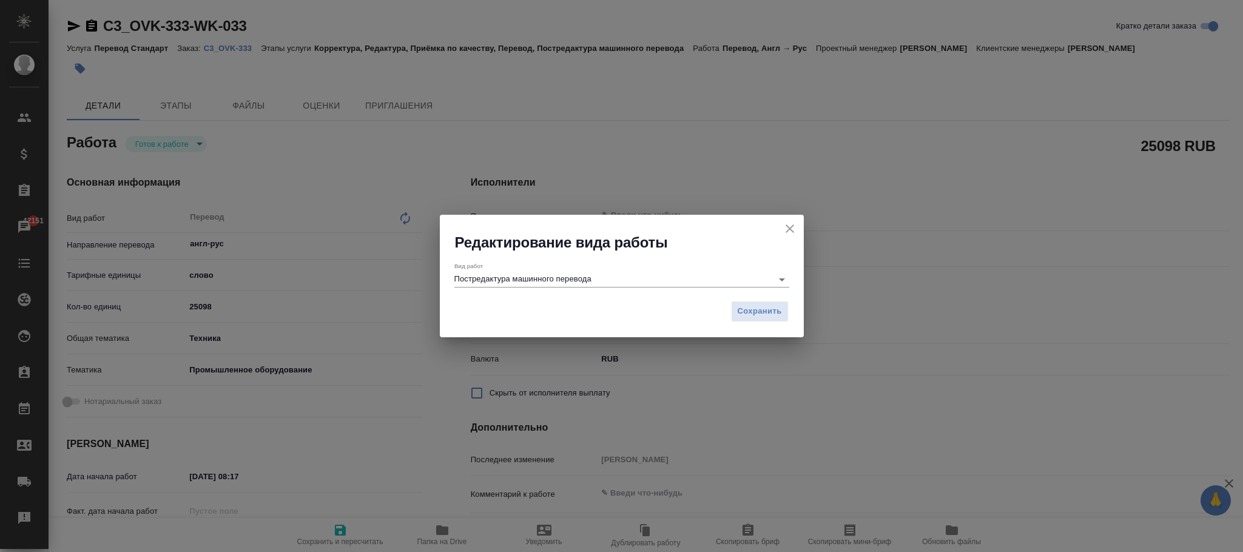
type textarea "x"
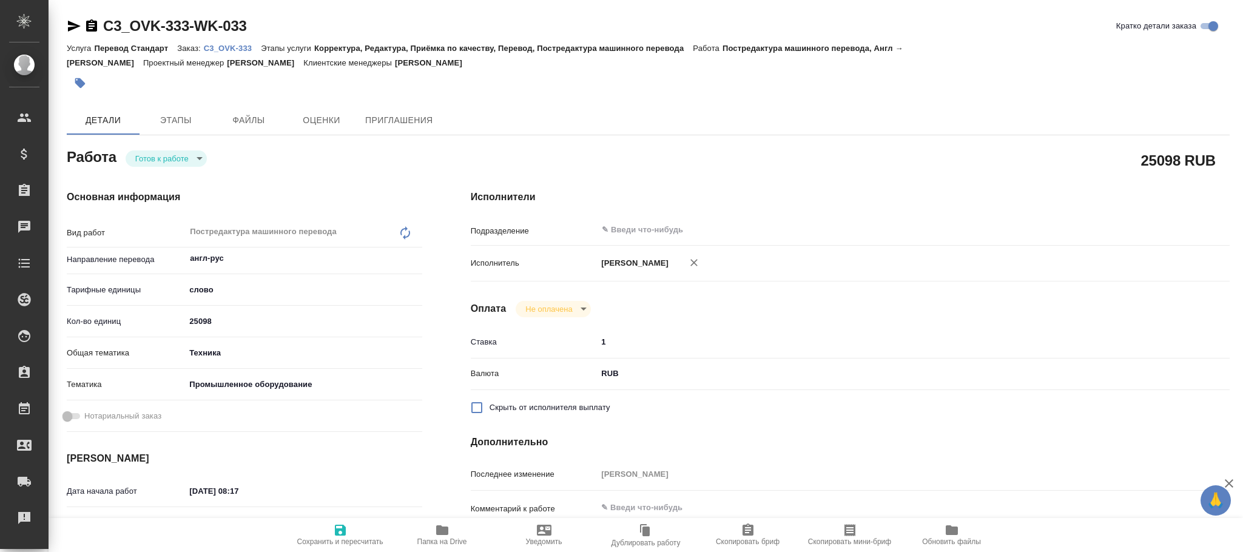
type textarea "x"
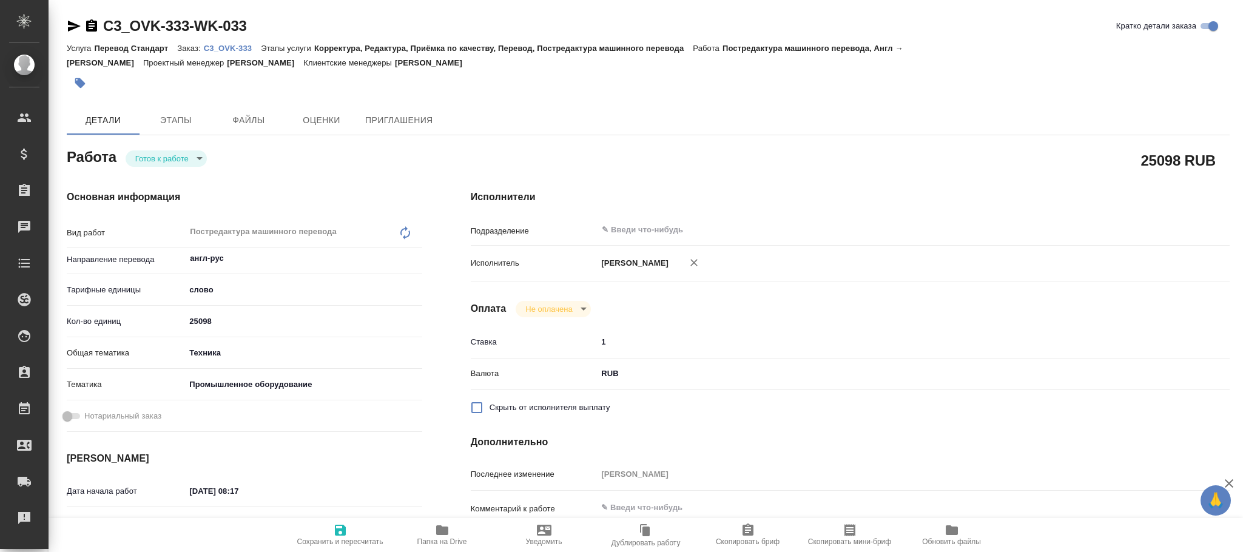
type textarea "x"
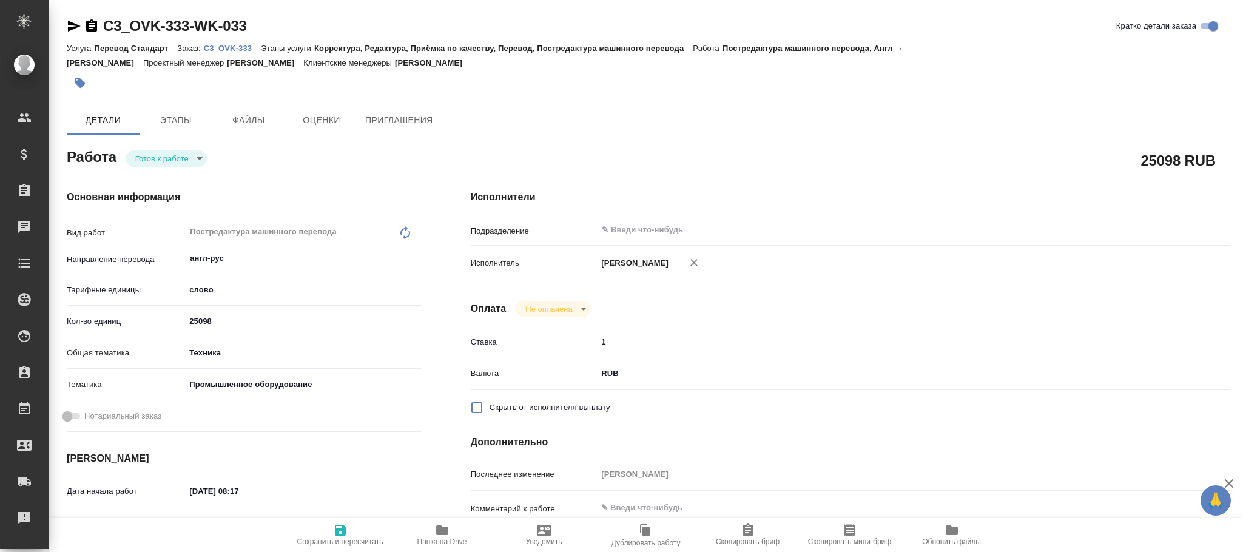
type textarea "x"
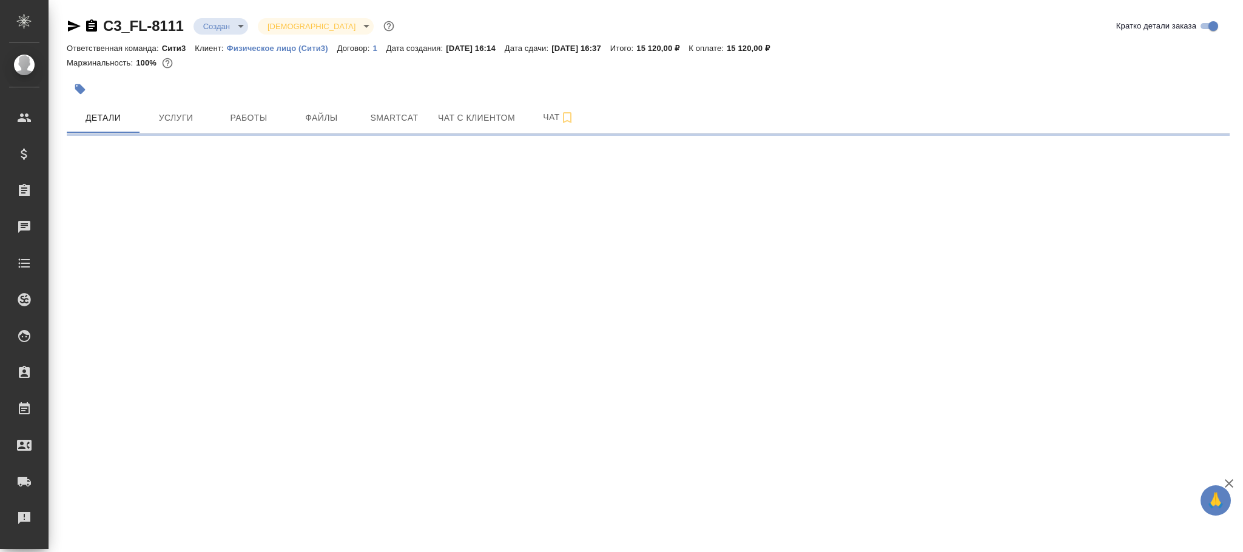
select select "RU"
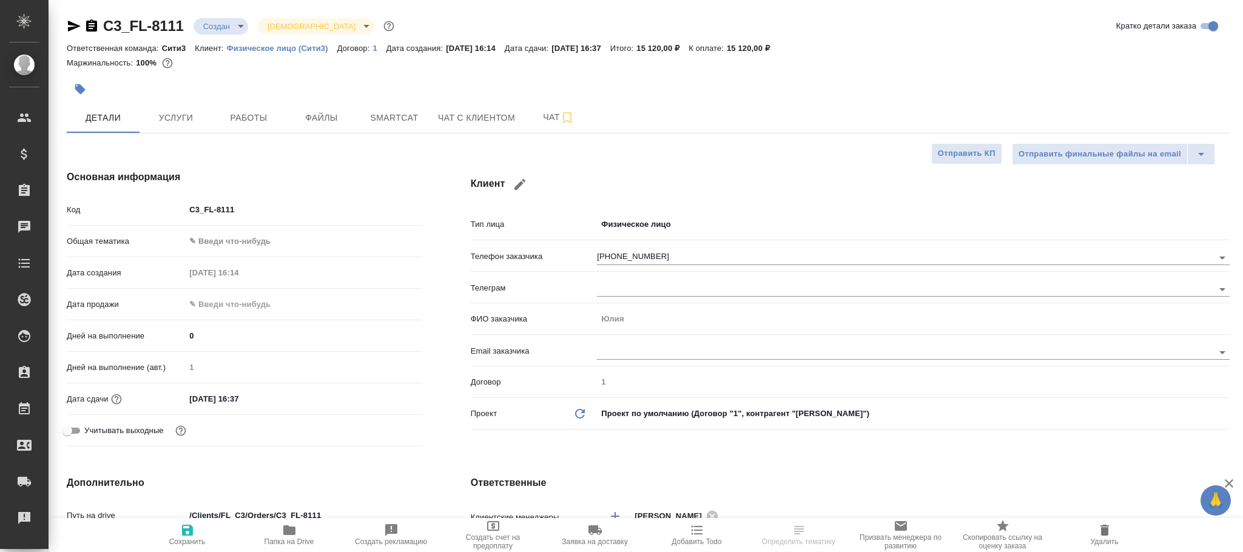
type textarea "x"
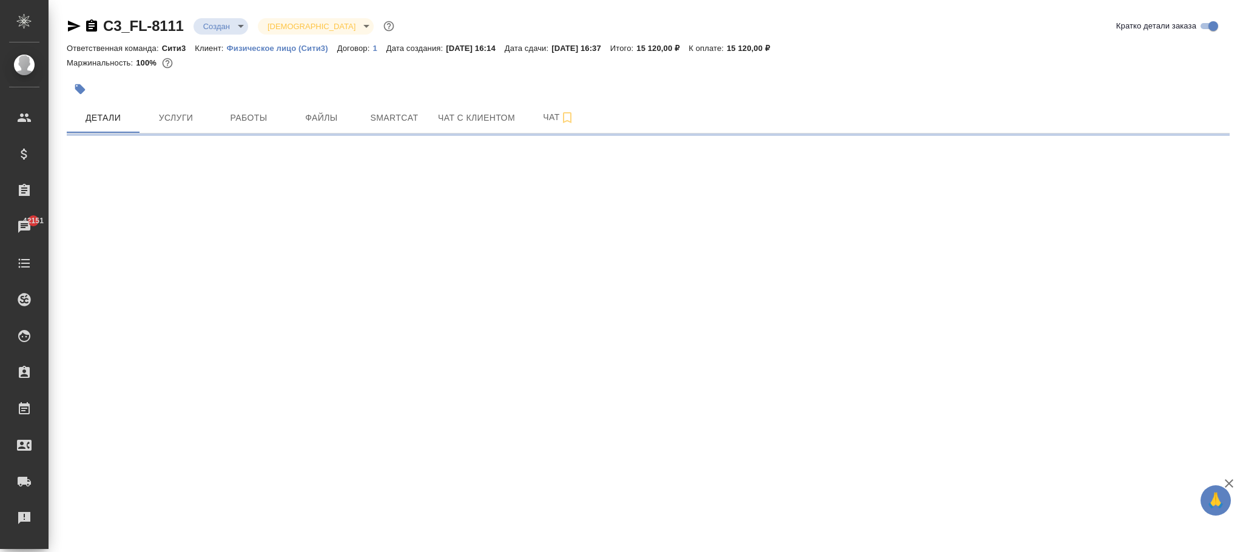
select select "RU"
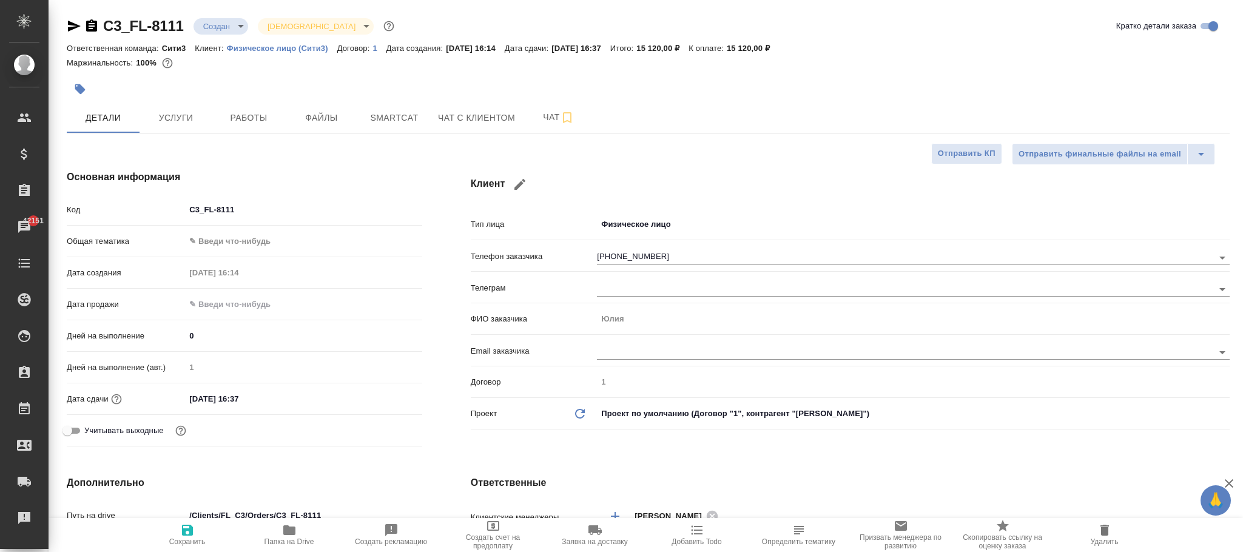
type textarea "x"
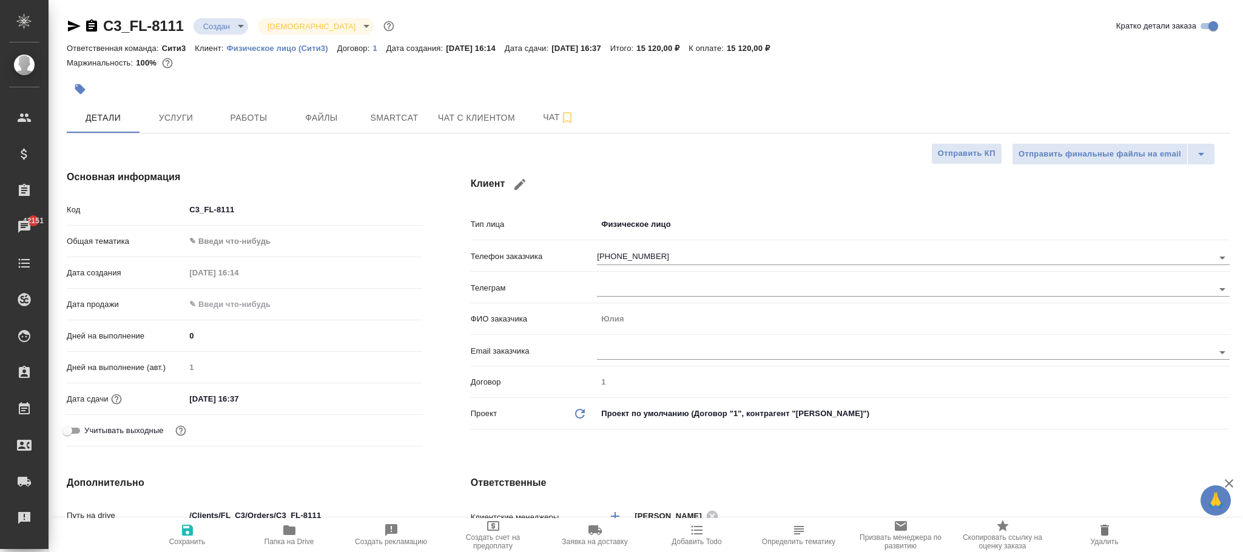
type textarea "x"
drag, startPoint x: 266, startPoint y: 208, endPoint x: 161, endPoint y: 206, distance: 105.0
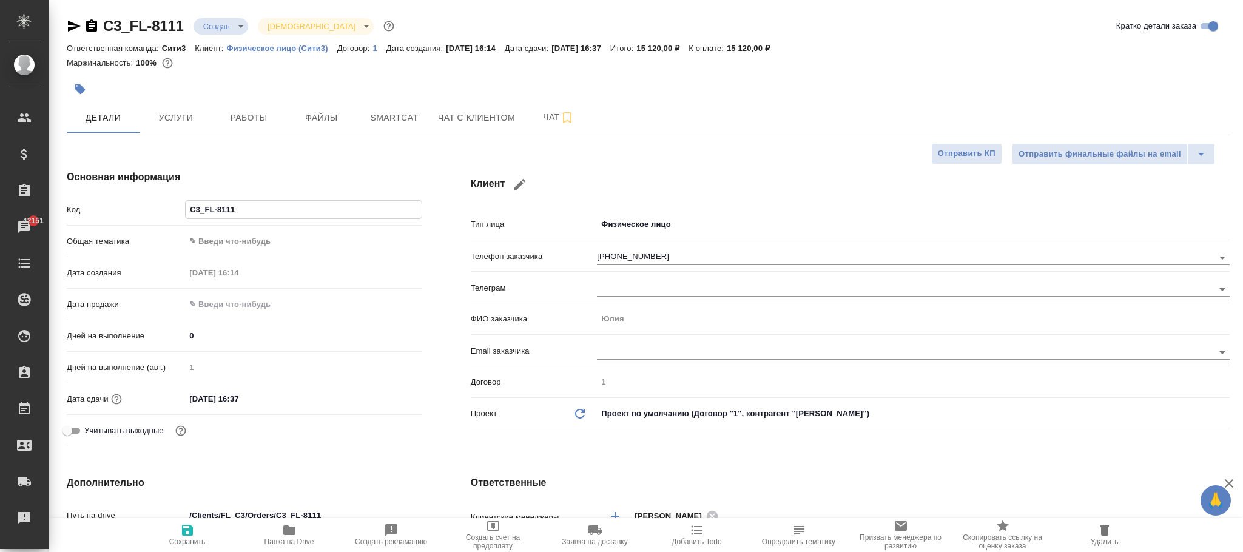
click at [161, 206] on div "Код C3_FL-8111" at bounding box center [245, 209] width 356 height 21
type textarea "x"
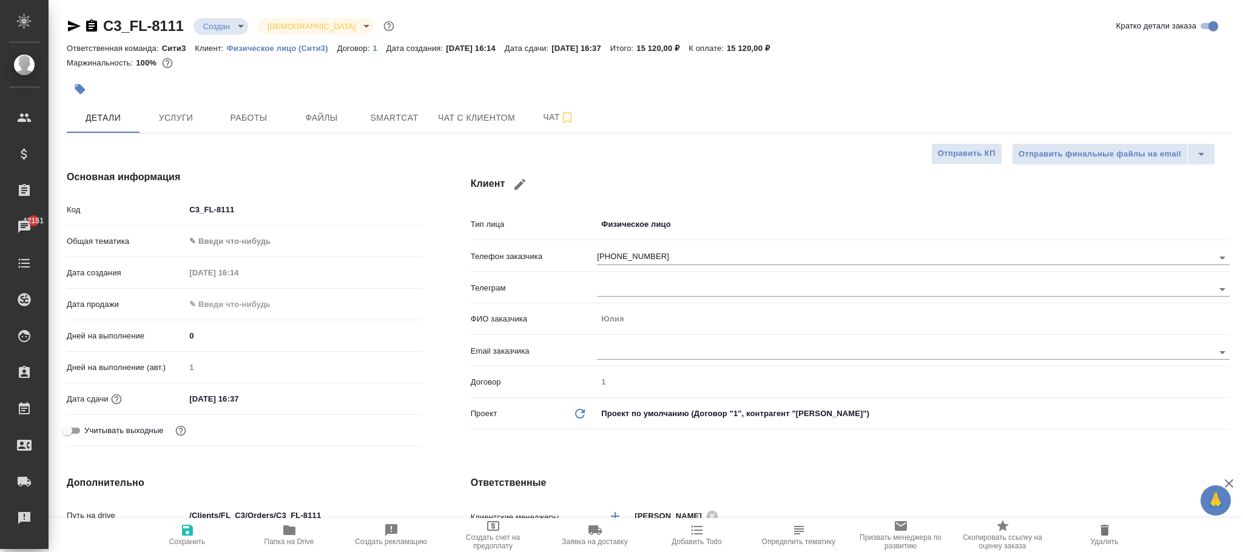
type textarea "x"
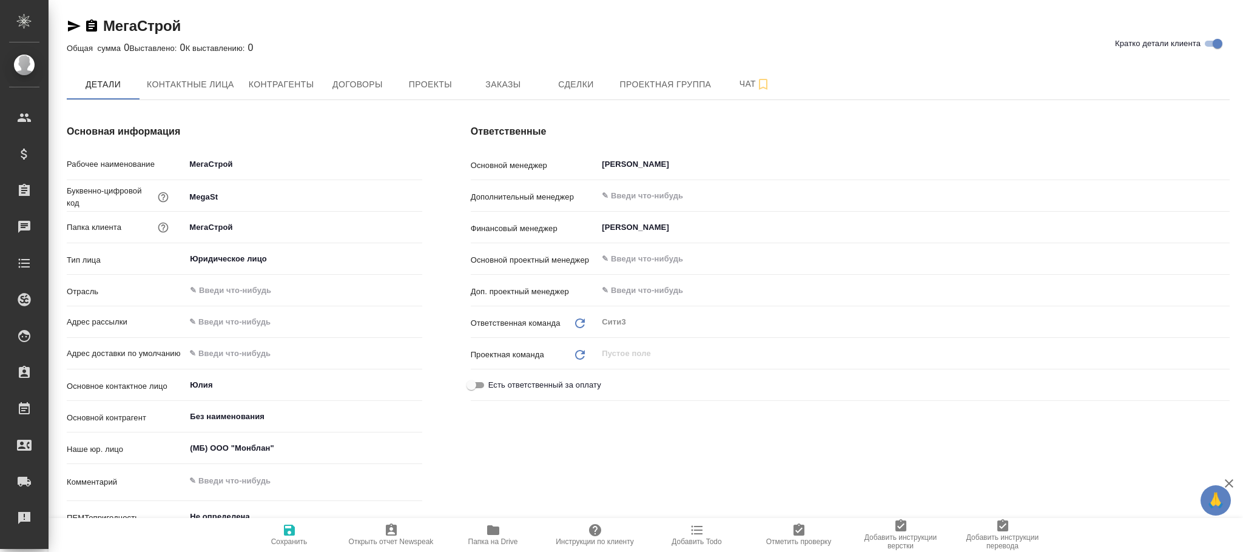
type textarea "x"
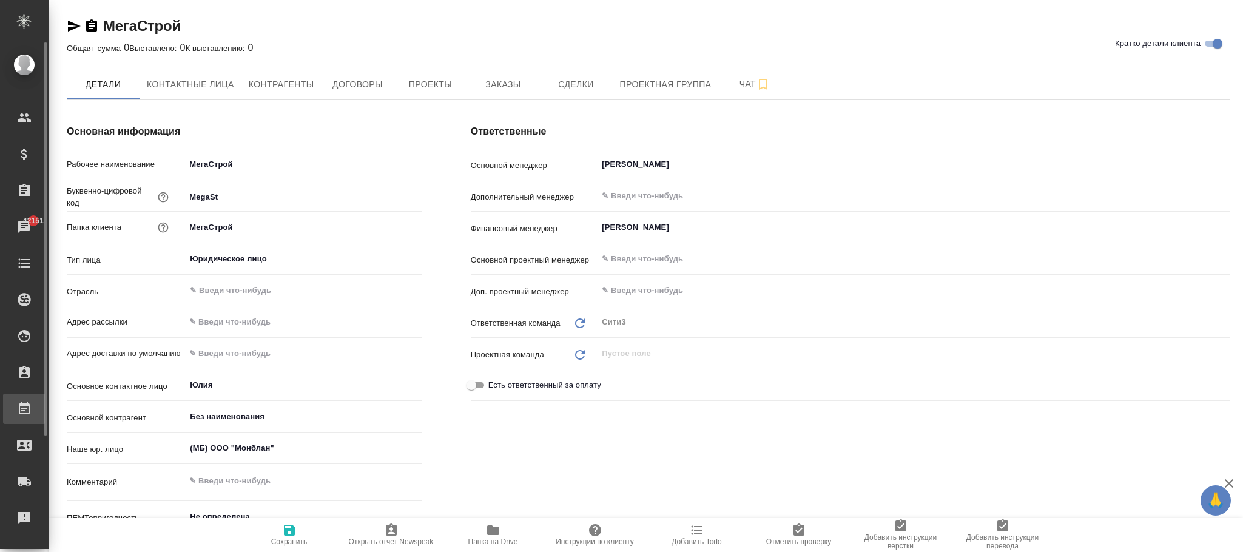
type textarea "x"
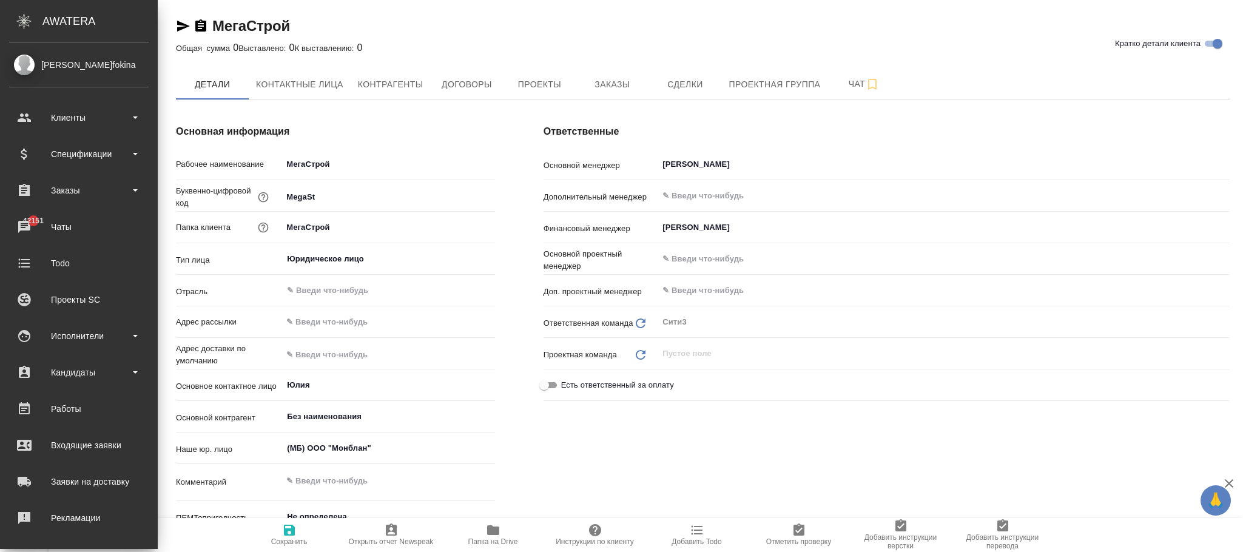
scroll to position [147, 0]
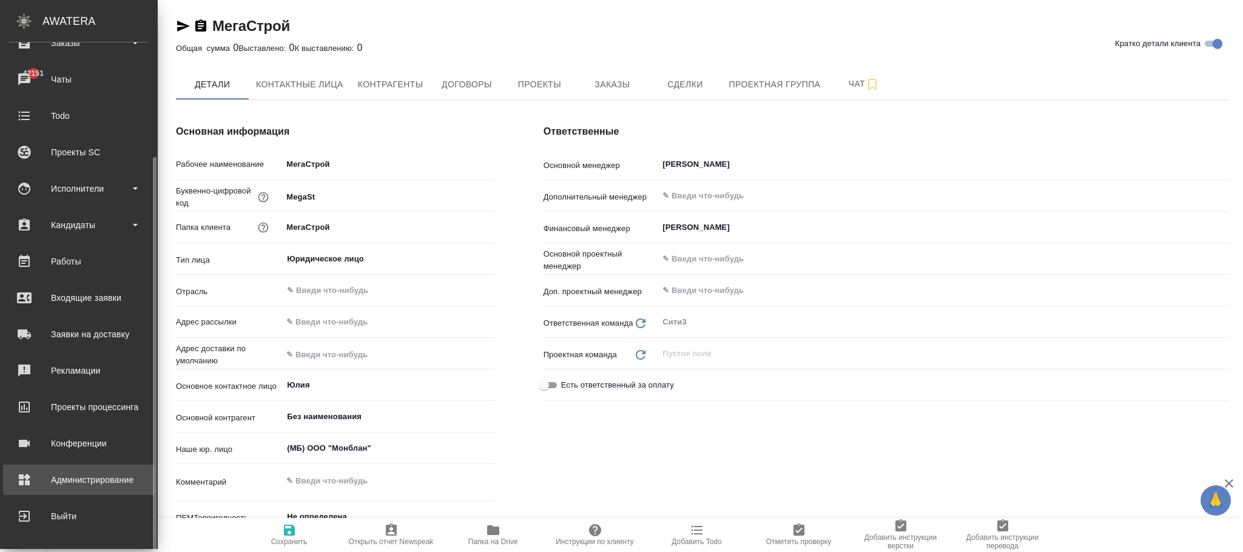
click at [70, 481] on div "Администрирование" at bounding box center [79, 480] width 140 height 18
type textarea "x"
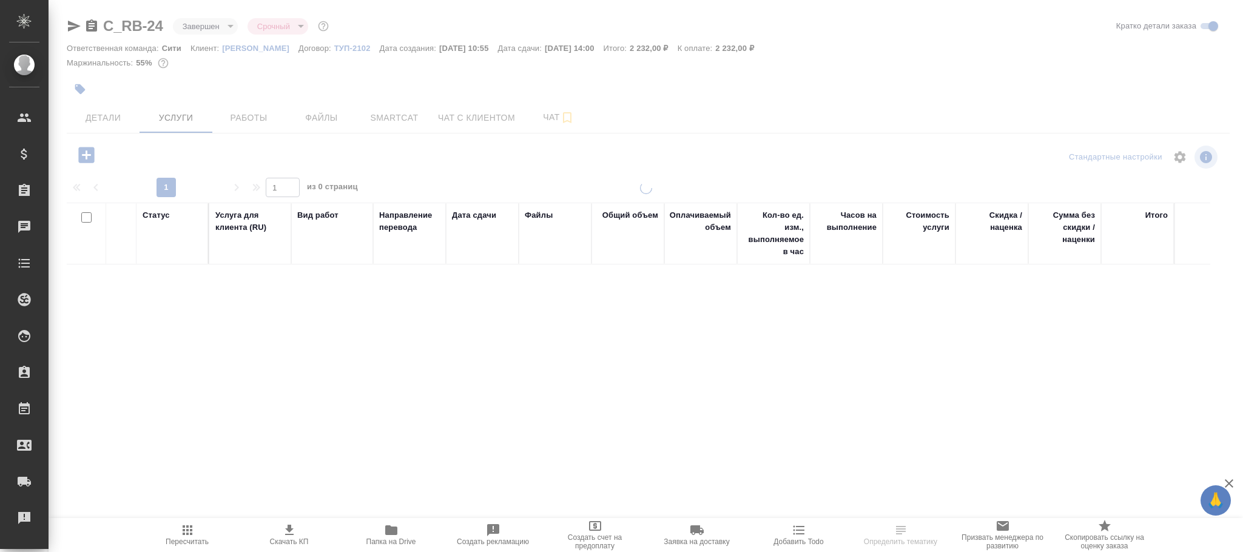
click at [220, 28] on body "🙏 .cls-1 fill:#fff; AWATERA [PERSON_NAME]fokina Клиенты Спецификации Заказы Чат…" at bounding box center [621, 276] width 1243 height 552
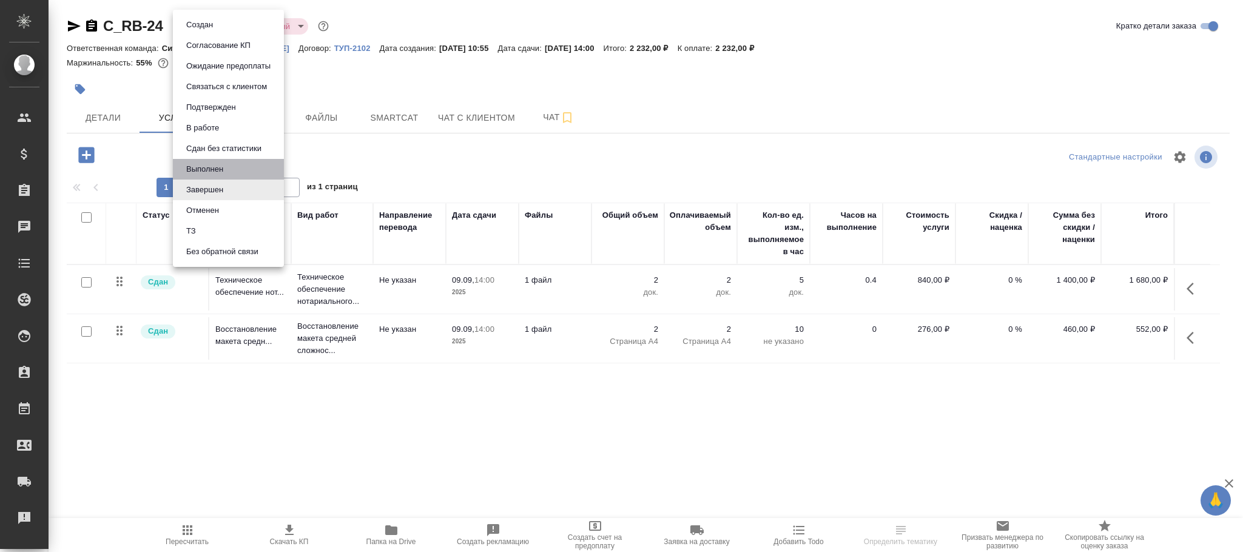
click at [234, 175] on li "Выполнен" at bounding box center [228, 169] width 111 height 21
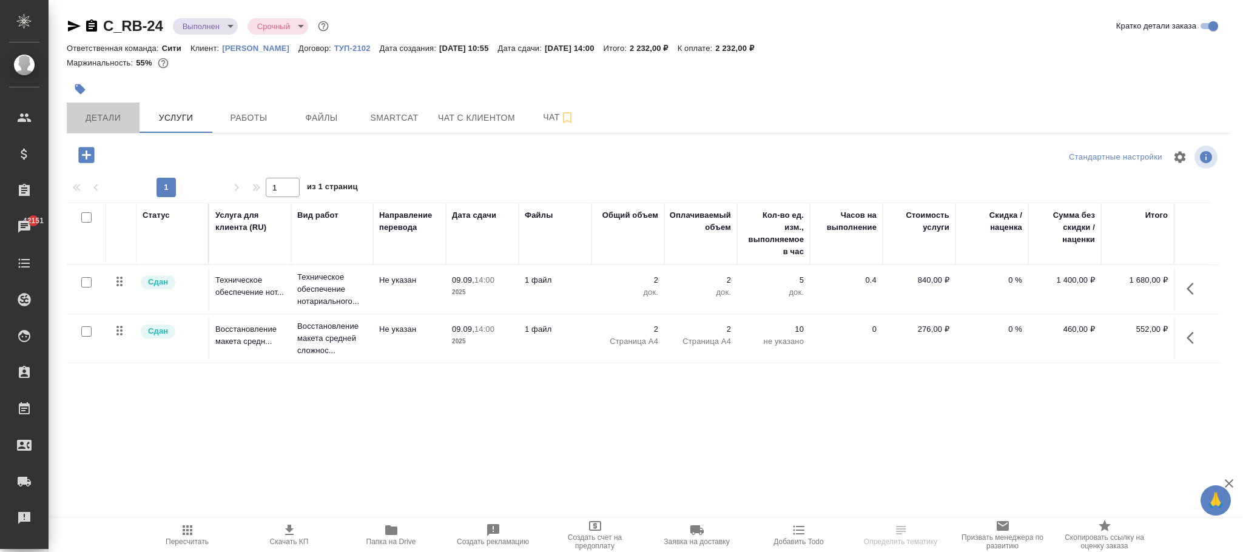
drag, startPoint x: 110, startPoint y: 115, endPoint x: 295, endPoint y: 364, distance: 310.4
click at [110, 120] on span "Детали" at bounding box center [103, 117] width 58 height 15
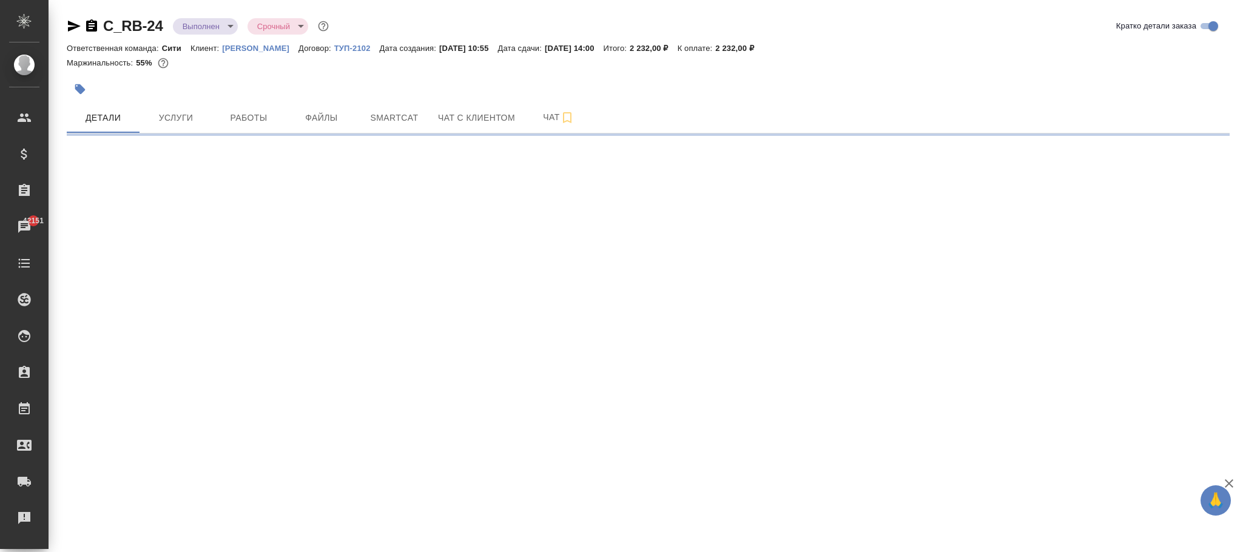
select select "RU"
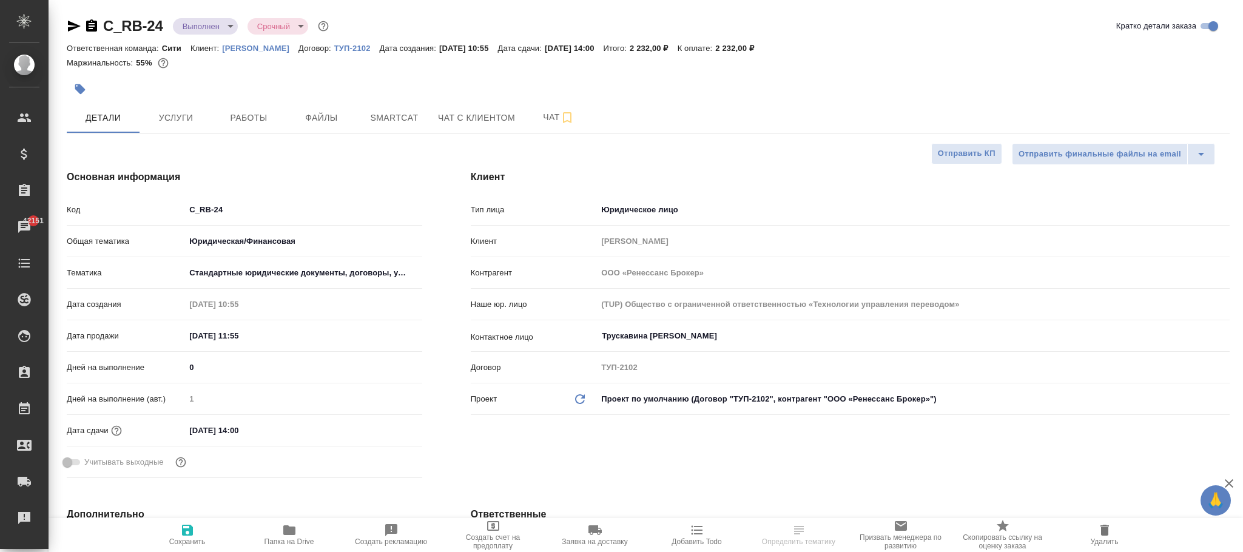
type textarea "x"
click at [191, 534] on icon "button" at bounding box center [187, 530] width 11 height 11
type textarea "x"
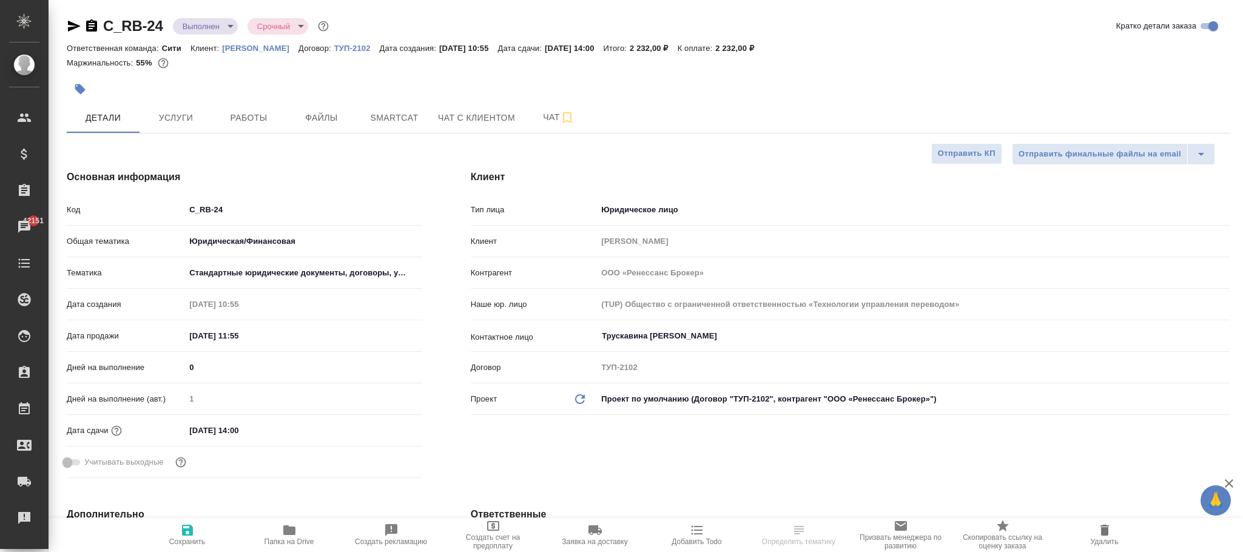
type textarea "x"
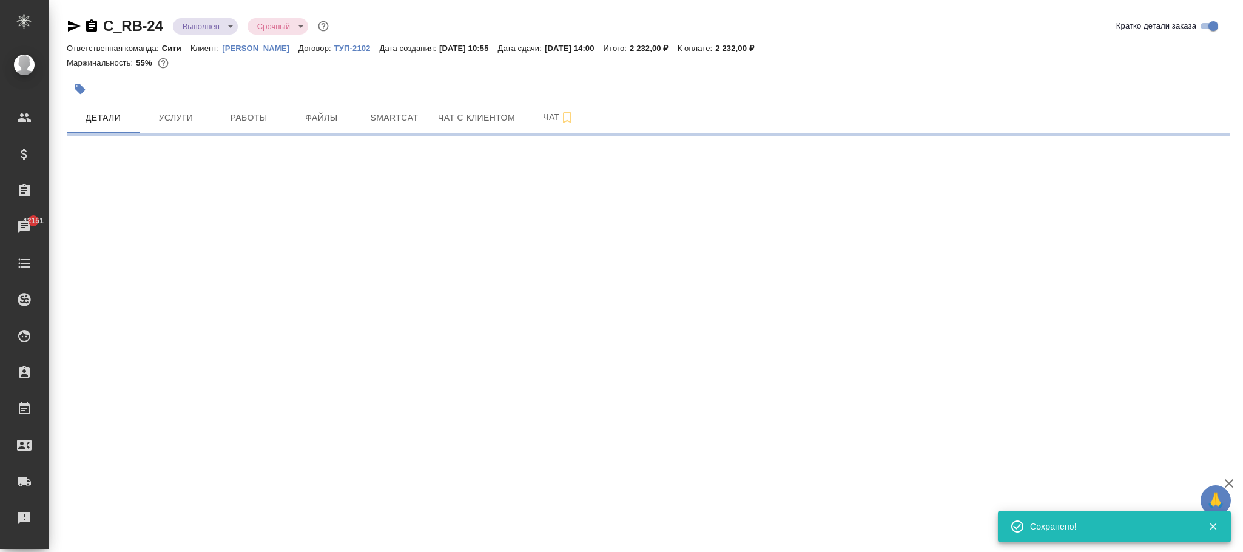
select select "RU"
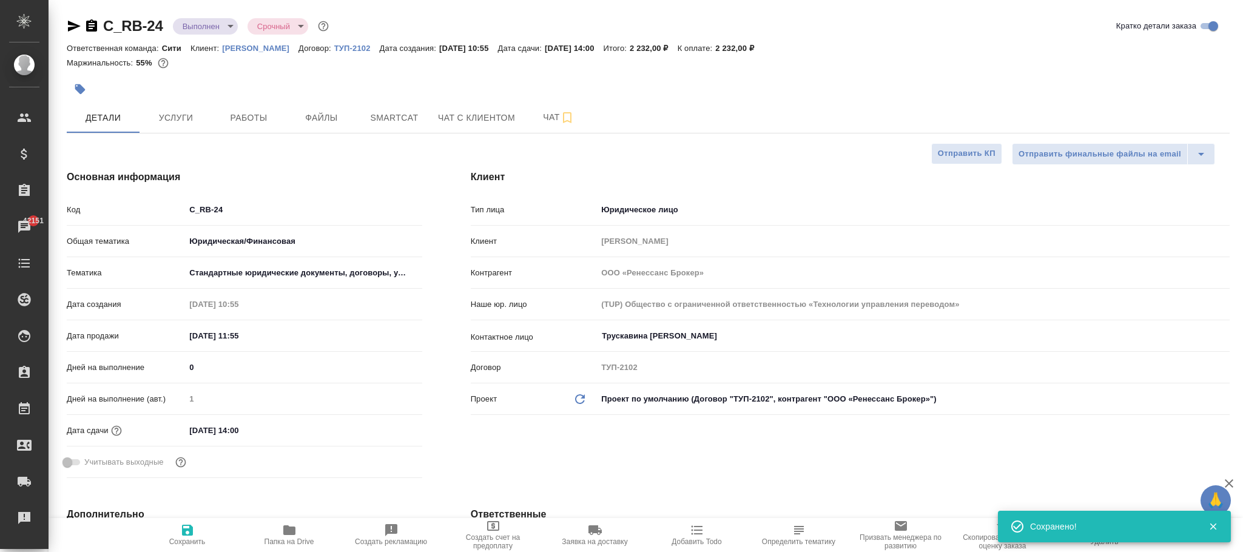
type textarea "x"
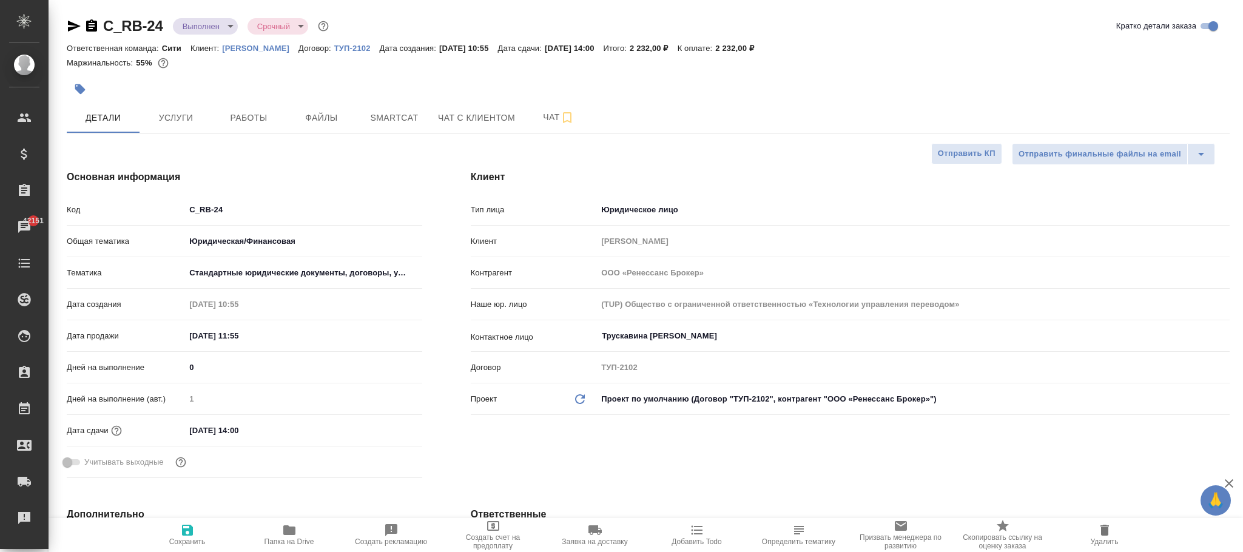
type textarea "x"
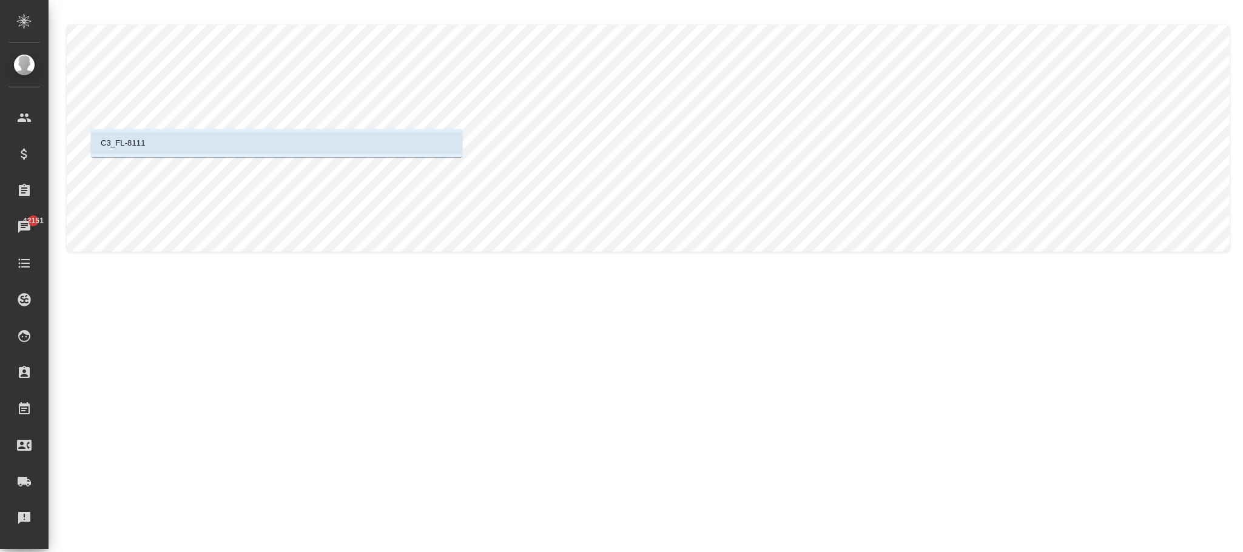
click at [239, 140] on li "C3_FL-8111" at bounding box center [276, 143] width 371 height 22
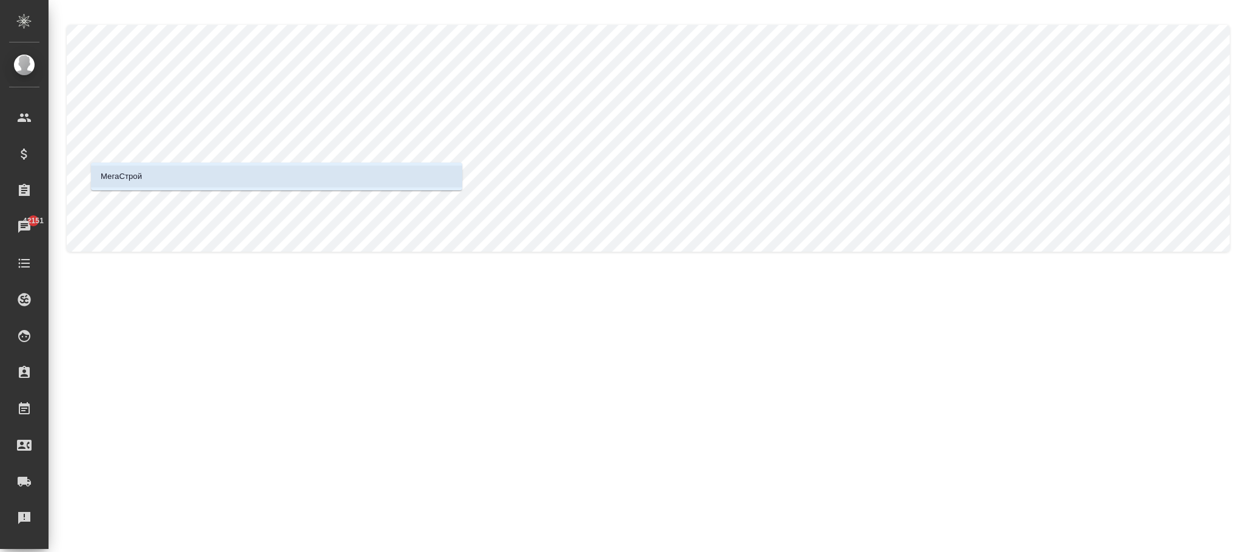
click at [204, 181] on li "МегаСтрой" at bounding box center [276, 177] width 371 height 22
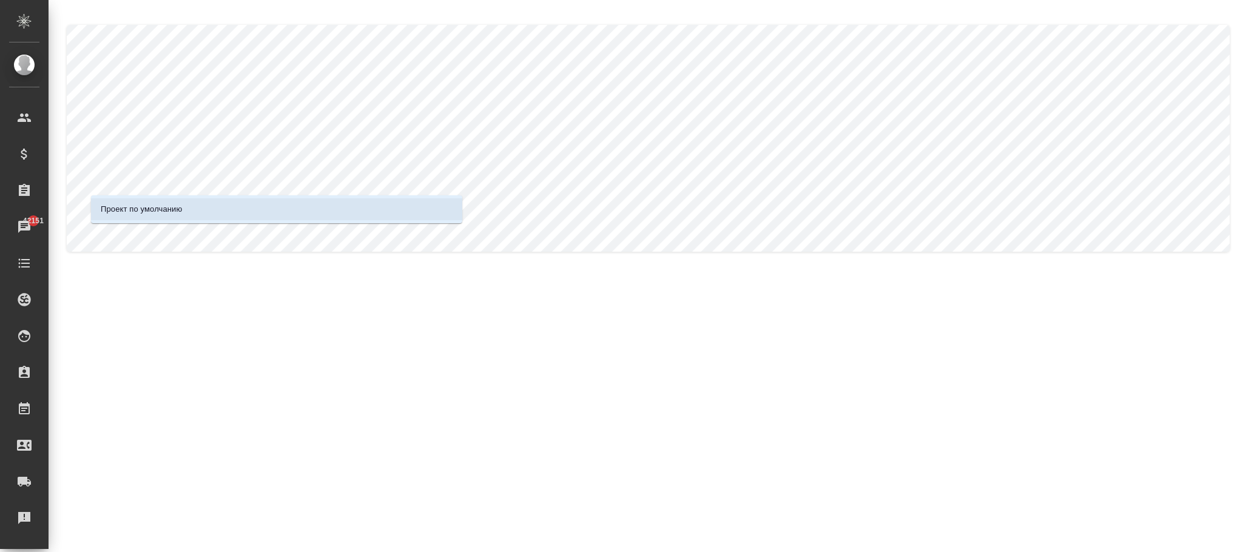
click at [209, 203] on li "Проект по умолчанию" at bounding box center [276, 209] width 371 height 22
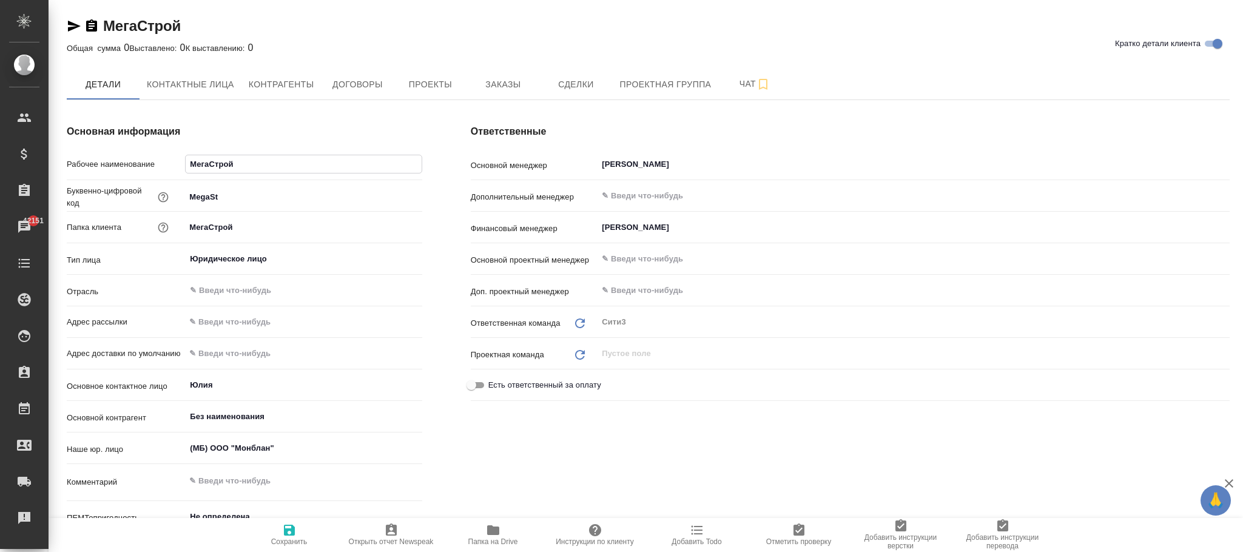
drag, startPoint x: 255, startPoint y: 155, endPoint x: 177, endPoint y: 157, distance: 78.9
click at [177, 157] on div "Рабочее наименование МегаСтрой" at bounding box center [245, 164] width 356 height 21
click at [155, 142] on div "Основная информация Рабочее наименование МегаСтрой Буквенно-цифровой код MegaSt…" at bounding box center [244, 349] width 404 height 499
click at [260, 162] on input "МегаСтрой" at bounding box center [303, 164] width 237 height 18
drag, startPoint x: 260, startPoint y: 162, endPoint x: 204, endPoint y: 159, distance: 55.9
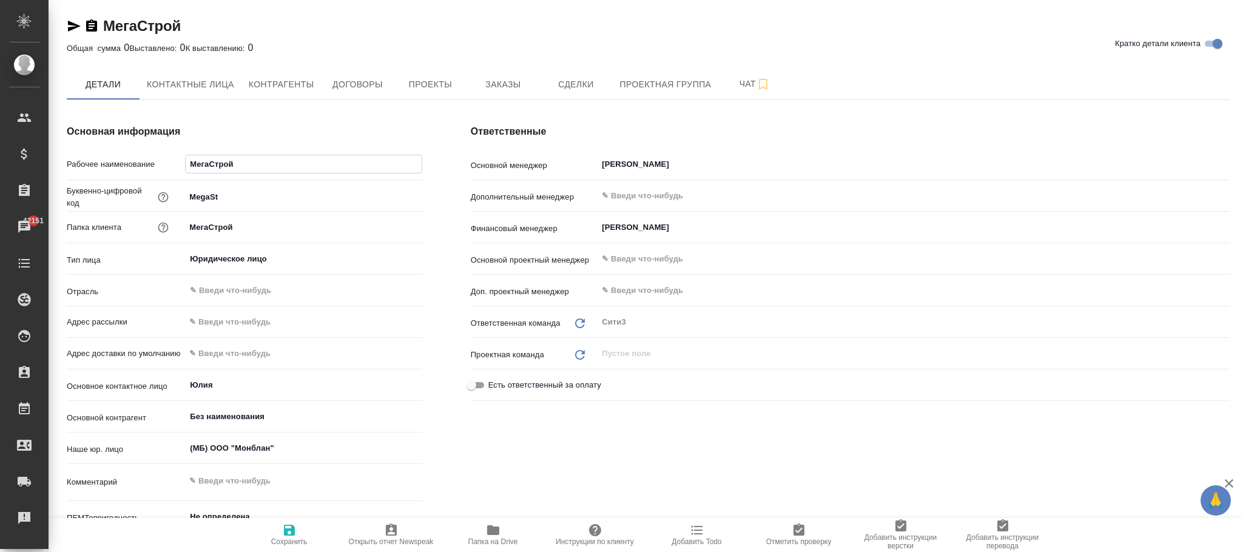
click at [171, 148] on div "Основная информация Рабочее наименование МегаСтрой Буквенно-цифровой код MegaSt…" at bounding box center [244, 349] width 404 height 499
